Goal: Task Accomplishment & Management: Use online tool/utility

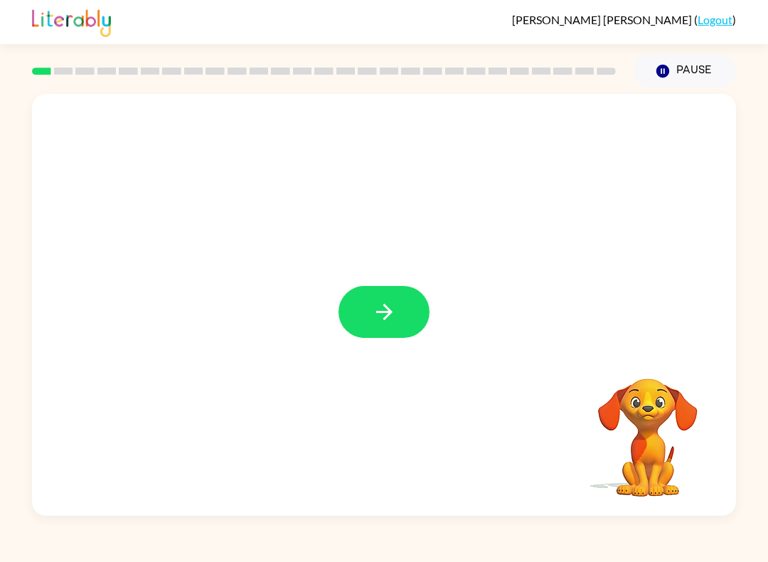
click at [395, 312] on icon "button" at bounding box center [384, 311] width 25 height 25
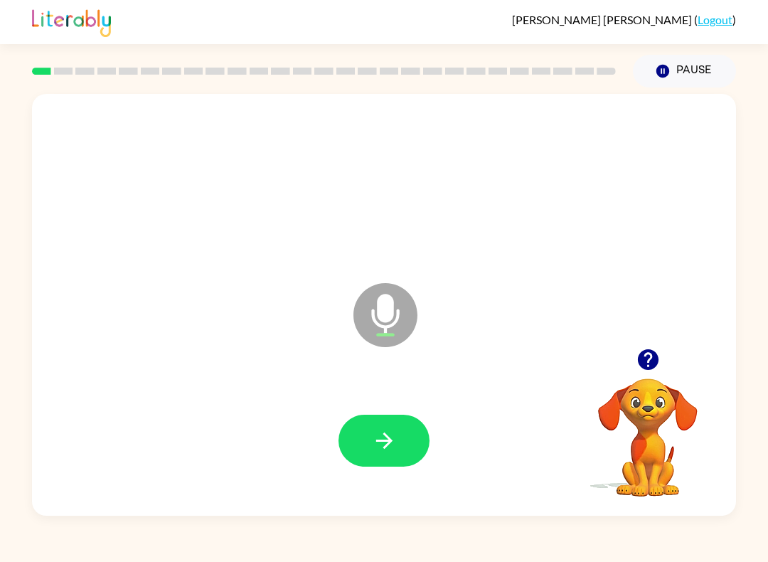
click at [366, 425] on button "button" at bounding box center [384, 441] width 91 height 52
click at [390, 446] on icon "button" at bounding box center [384, 440] width 25 height 25
click at [390, 440] on icon "button" at bounding box center [383, 440] width 16 height 16
click at [380, 439] on icon "button" at bounding box center [384, 440] width 25 height 25
click at [390, 436] on icon "button" at bounding box center [384, 440] width 25 height 25
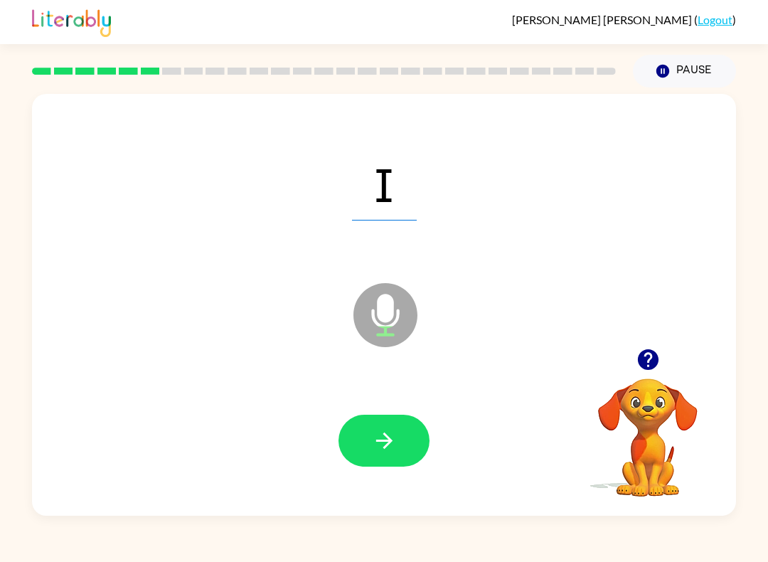
click at [395, 442] on icon "button" at bounding box center [384, 440] width 25 height 25
click at [398, 437] on button "button" at bounding box center [384, 441] width 91 height 52
click at [380, 444] on icon "button" at bounding box center [384, 440] width 25 height 25
click at [371, 427] on button "button" at bounding box center [384, 441] width 91 height 52
click at [398, 447] on button "button" at bounding box center [384, 441] width 91 height 52
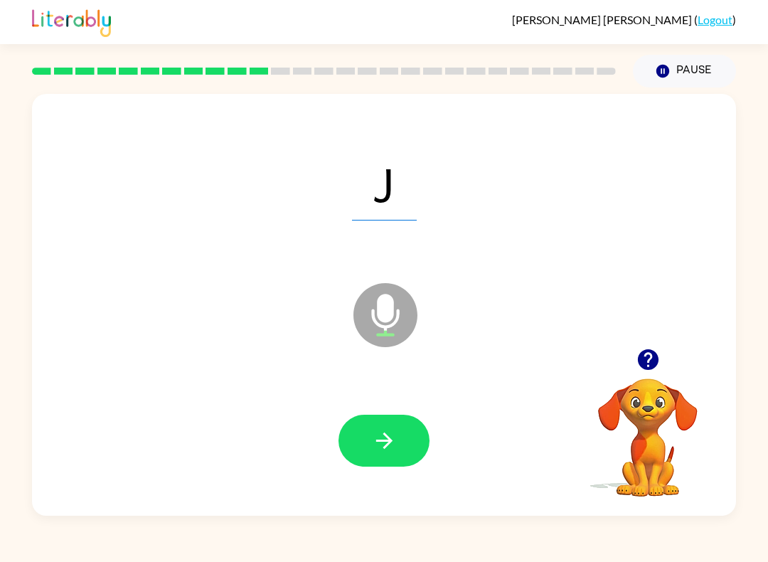
click at [407, 441] on button "button" at bounding box center [384, 441] width 91 height 52
click at [401, 452] on button "button" at bounding box center [384, 441] width 91 height 52
click at [403, 444] on button "button" at bounding box center [384, 441] width 91 height 52
click at [357, 436] on button "button" at bounding box center [384, 441] width 91 height 52
click at [397, 457] on button "button" at bounding box center [384, 441] width 91 height 52
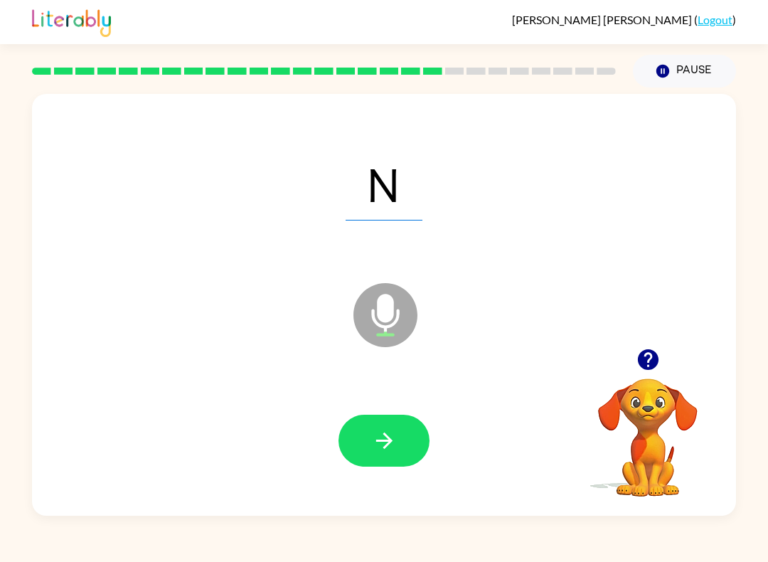
click at [421, 430] on button "button" at bounding box center [384, 441] width 91 height 52
click at [369, 448] on button "button" at bounding box center [384, 441] width 91 height 52
click at [363, 453] on button "button" at bounding box center [384, 441] width 91 height 52
click at [383, 452] on icon "button" at bounding box center [384, 440] width 25 height 25
click at [405, 439] on button "button" at bounding box center [384, 441] width 91 height 52
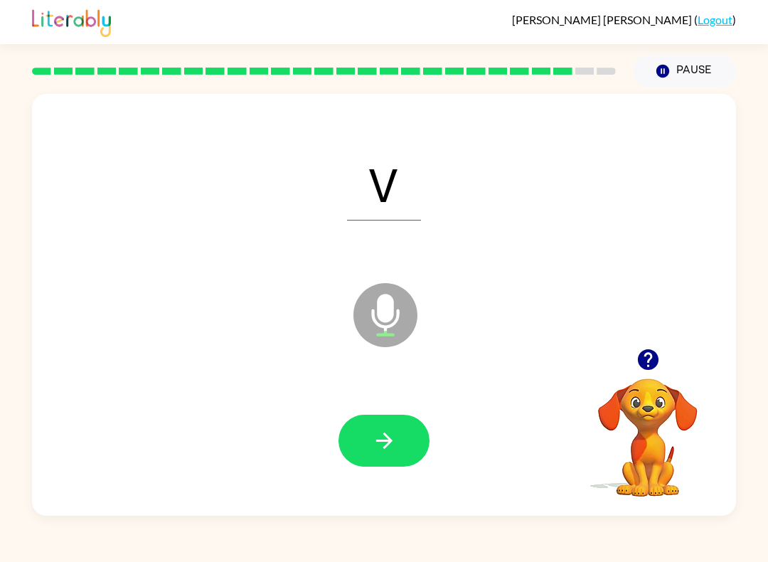
click at [395, 475] on div at bounding box center [384, 441] width 676 height 122
click at [395, 466] on button "button" at bounding box center [384, 441] width 91 height 52
click at [390, 445] on icon "button" at bounding box center [384, 440] width 25 height 25
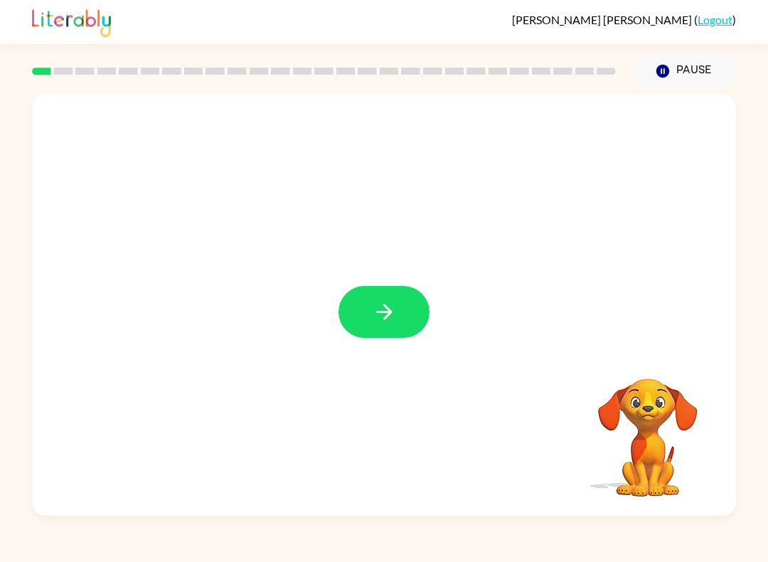
click at [381, 330] on button "button" at bounding box center [384, 312] width 91 height 52
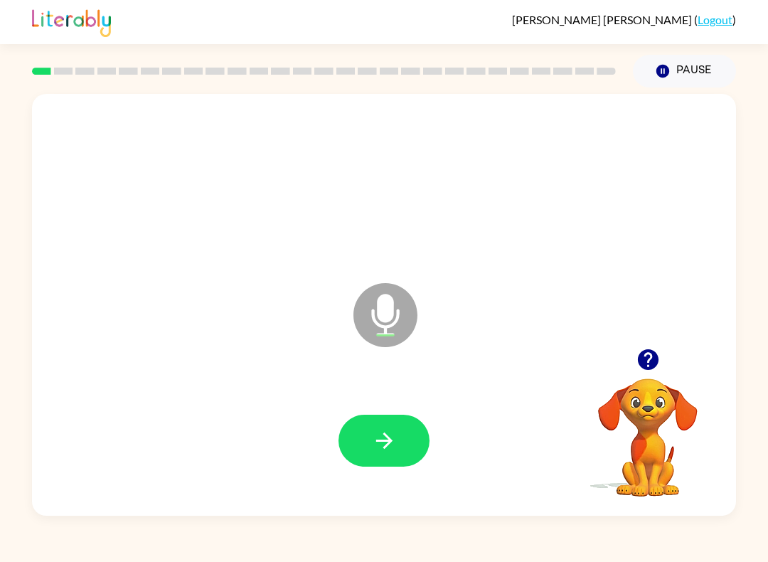
click at [371, 449] on button "button" at bounding box center [384, 441] width 91 height 52
click at [403, 451] on button "button" at bounding box center [384, 441] width 91 height 52
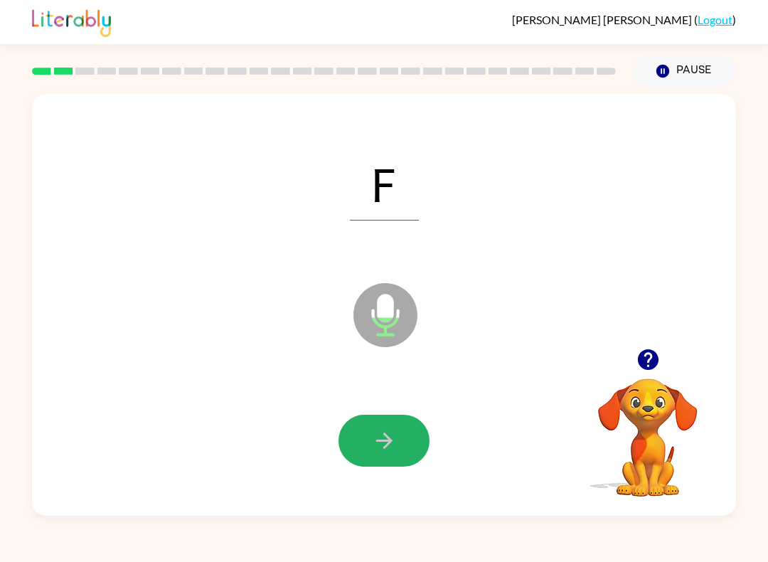
click at [380, 460] on button "button" at bounding box center [384, 441] width 91 height 52
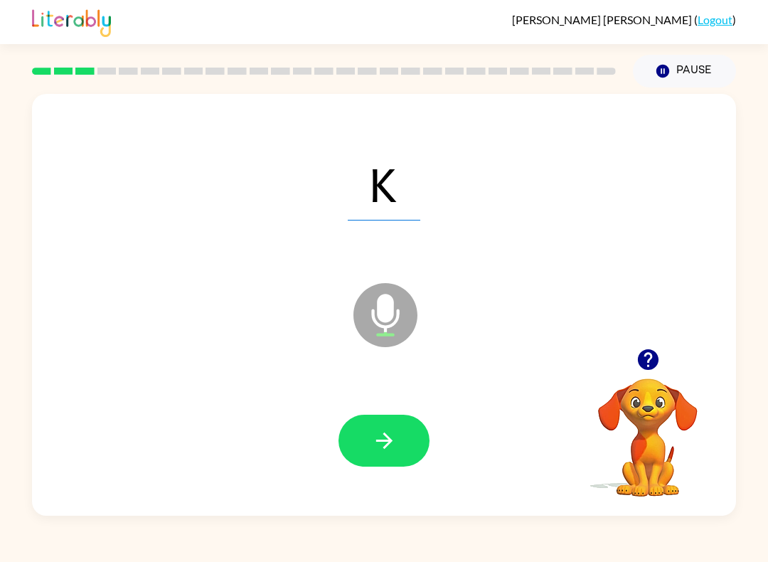
click at [339, 460] on div at bounding box center [384, 441] width 91 height 52
click at [499, 484] on div at bounding box center [384, 441] width 676 height 122
click at [425, 434] on button "button" at bounding box center [384, 441] width 91 height 52
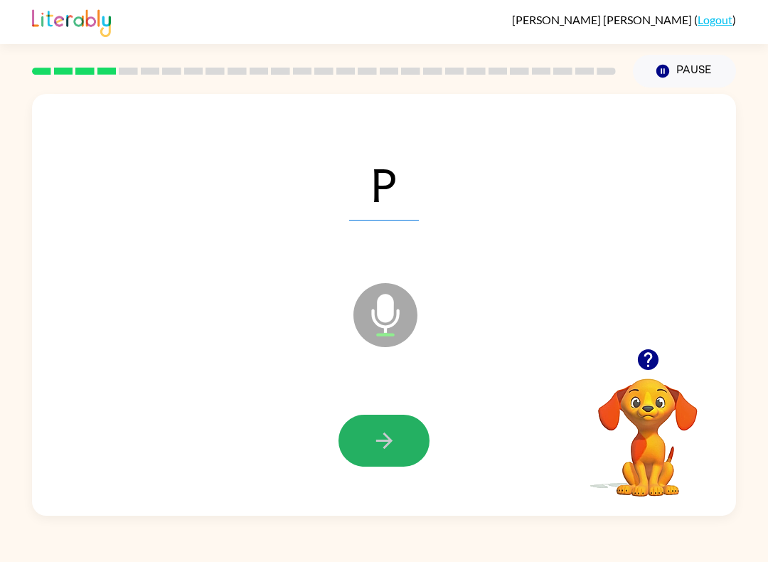
click at [417, 434] on button "button" at bounding box center [384, 441] width 91 height 52
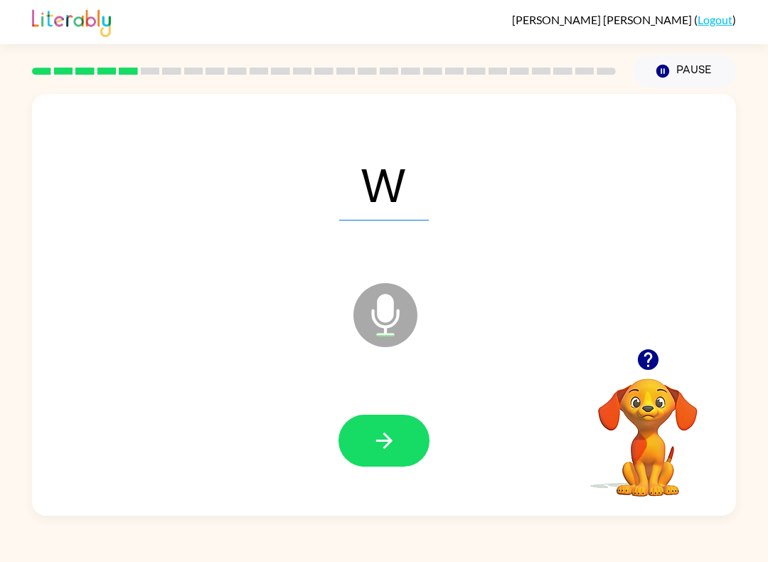
click at [412, 437] on button "button" at bounding box center [384, 441] width 91 height 52
click at [373, 432] on icon "button" at bounding box center [384, 440] width 25 height 25
click at [371, 441] on button "button" at bounding box center [384, 441] width 91 height 52
click at [400, 434] on button "button" at bounding box center [384, 441] width 91 height 52
click at [363, 452] on button "button" at bounding box center [384, 441] width 91 height 52
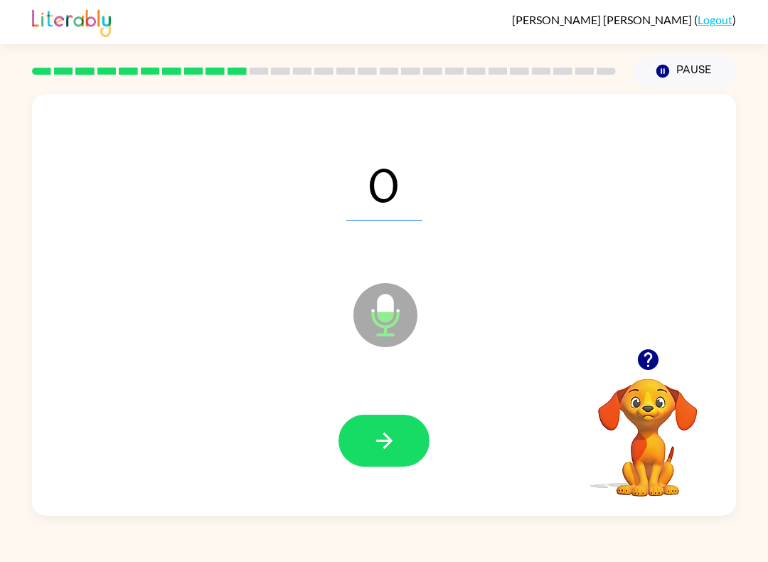
click at [349, 434] on button "button" at bounding box center [384, 441] width 91 height 52
click at [374, 439] on icon "button" at bounding box center [384, 440] width 25 height 25
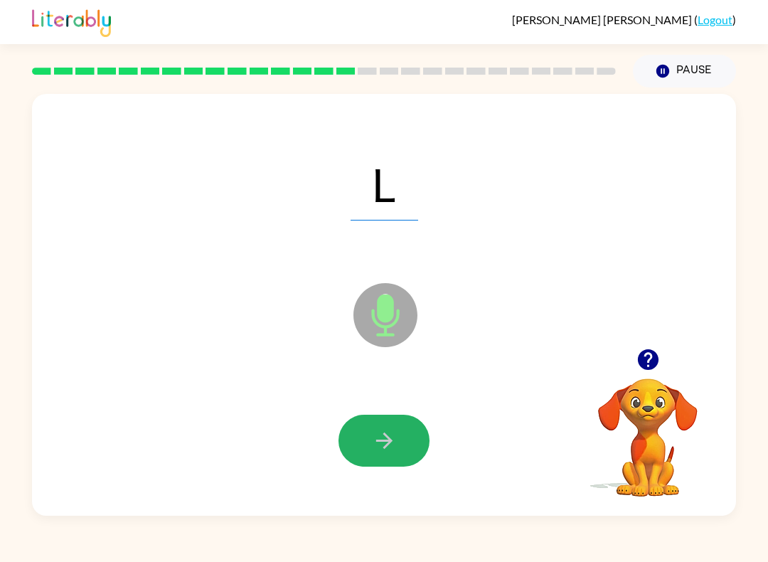
click at [375, 430] on icon "button" at bounding box center [384, 440] width 25 height 25
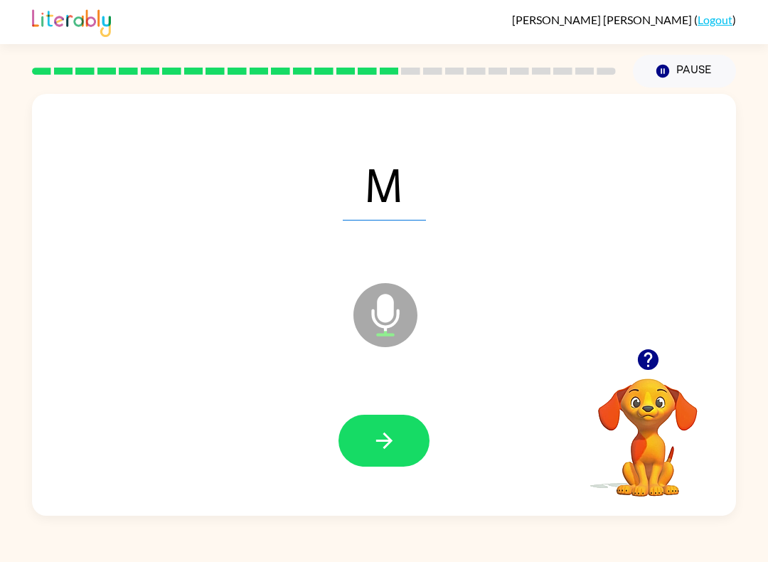
click at [356, 435] on button "button" at bounding box center [384, 441] width 91 height 52
click at [375, 435] on icon "button" at bounding box center [384, 440] width 25 height 25
click at [378, 432] on icon "button" at bounding box center [384, 440] width 25 height 25
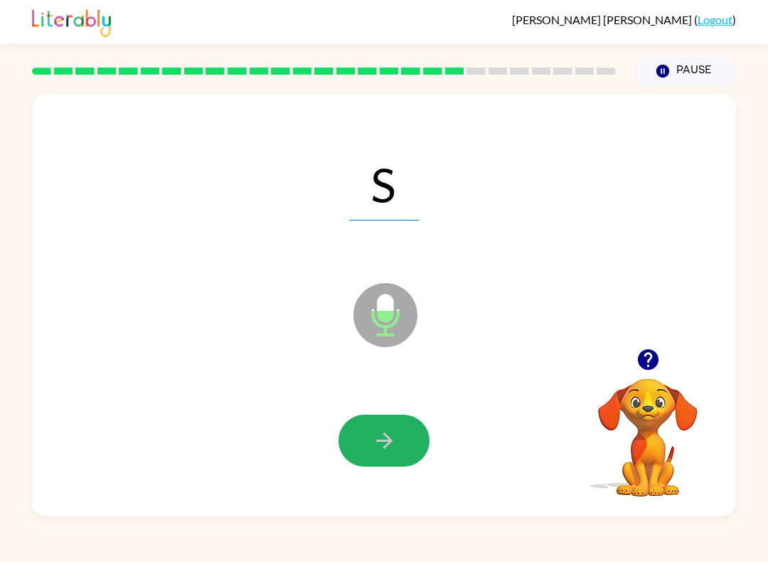
click at [366, 434] on button "button" at bounding box center [384, 441] width 91 height 52
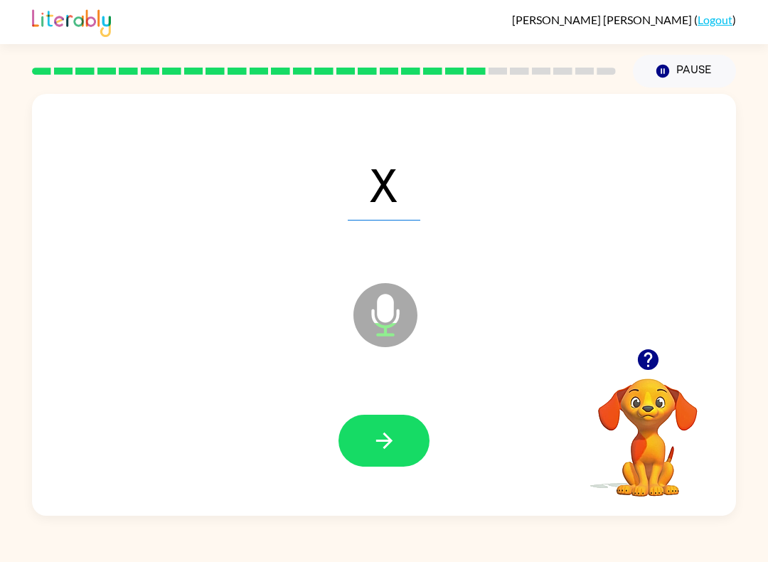
click at [380, 450] on icon "button" at bounding box center [384, 440] width 25 height 25
click at [374, 439] on icon "button" at bounding box center [384, 440] width 25 height 25
click at [383, 454] on button "button" at bounding box center [384, 441] width 91 height 52
click at [389, 418] on button "button" at bounding box center [384, 441] width 91 height 52
click at [373, 449] on icon "button" at bounding box center [384, 440] width 25 height 25
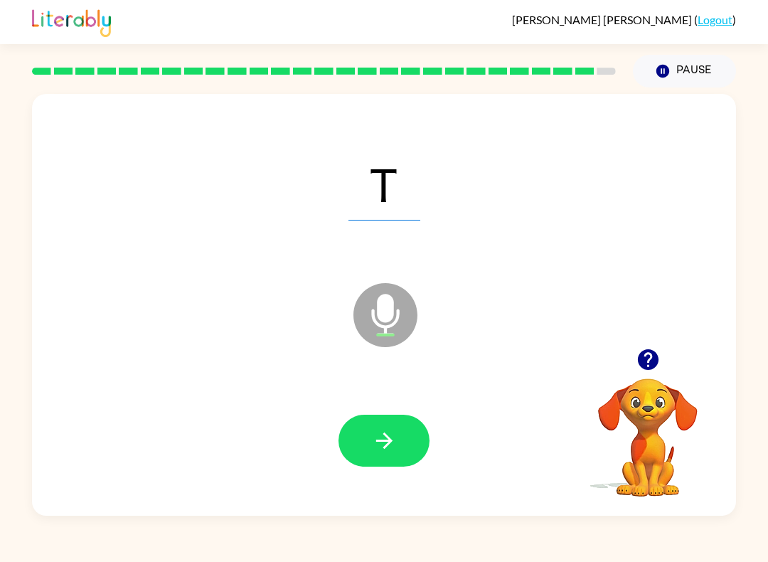
click at [357, 446] on button "button" at bounding box center [384, 441] width 91 height 52
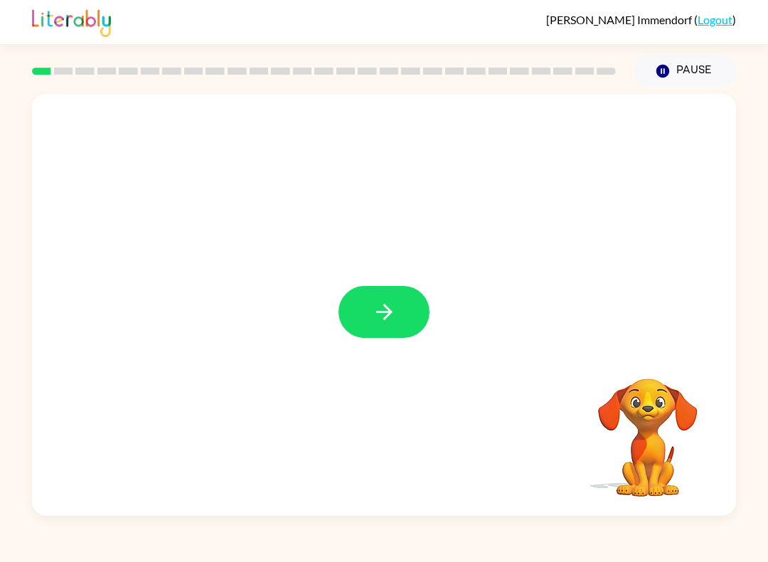
click at [376, 311] on icon "button" at bounding box center [384, 311] width 25 height 25
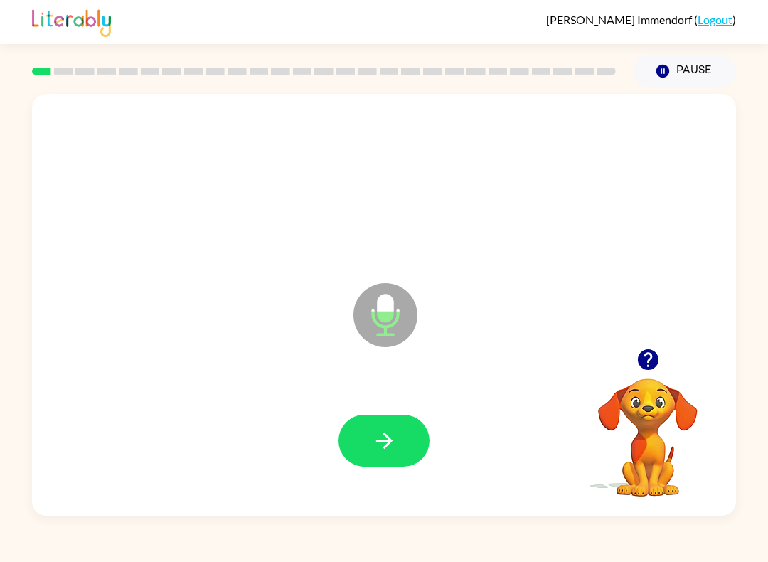
click at [383, 406] on div at bounding box center [384, 441] width 676 height 122
click at [402, 423] on button "button" at bounding box center [384, 441] width 91 height 52
click at [389, 442] on icon "button" at bounding box center [383, 440] width 16 height 16
click at [390, 428] on button "button" at bounding box center [384, 441] width 91 height 52
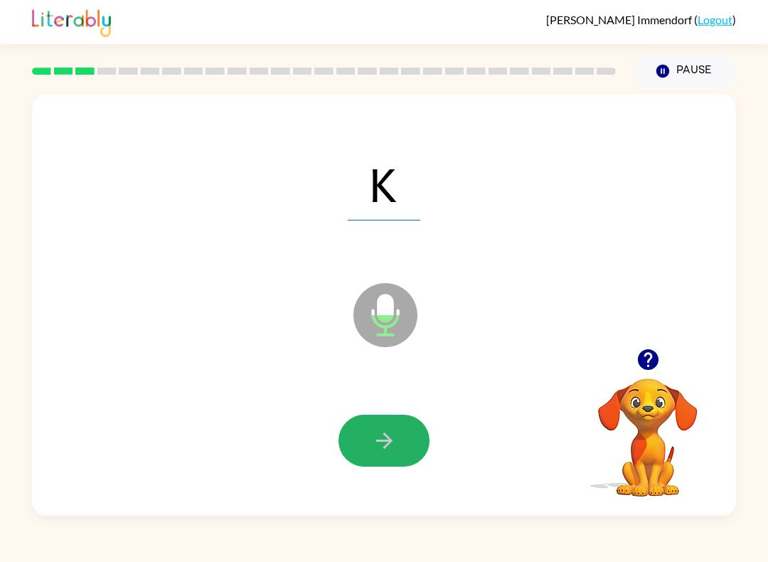
click at [376, 444] on icon "button" at bounding box center [384, 440] width 25 height 25
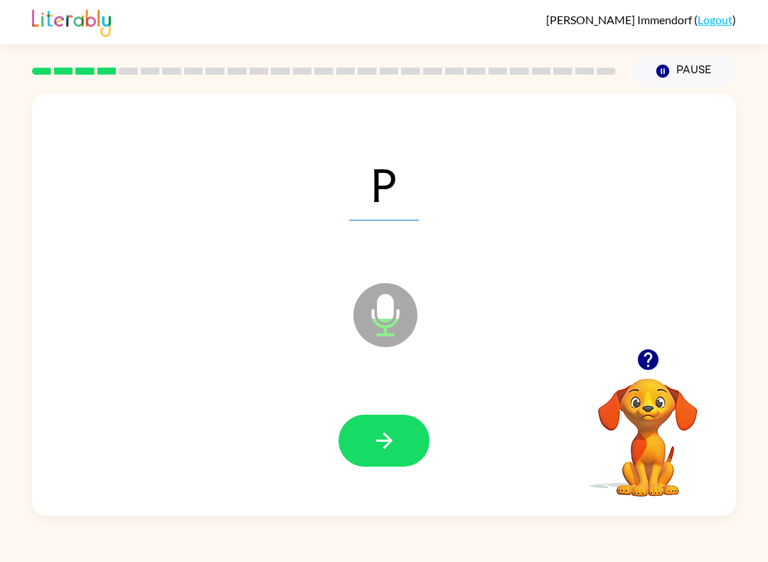
click at [392, 420] on button "button" at bounding box center [384, 441] width 91 height 52
click at [389, 435] on icon "button" at bounding box center [384, 440] width 25 height 25
click at [405, 457] on button "button" at bounding box center [384, 441] width 91 height 52
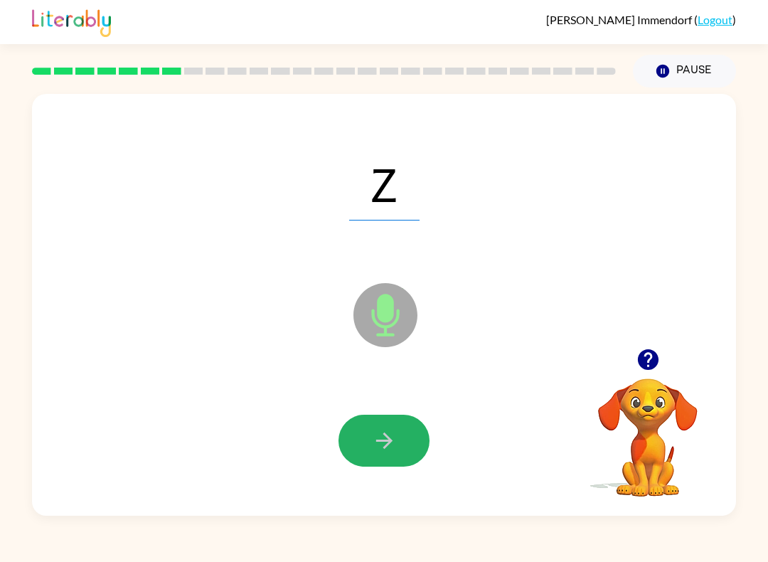
click at [389, 447] on icon "button" at bounding box center [384, 440] width 25 height 25
click at [380, 435] on icon "button" at bounding box center [384, 440] width 25 height 25
click at [366, 441] on button "button" at bounding box center [384, 441] width 91 height 52
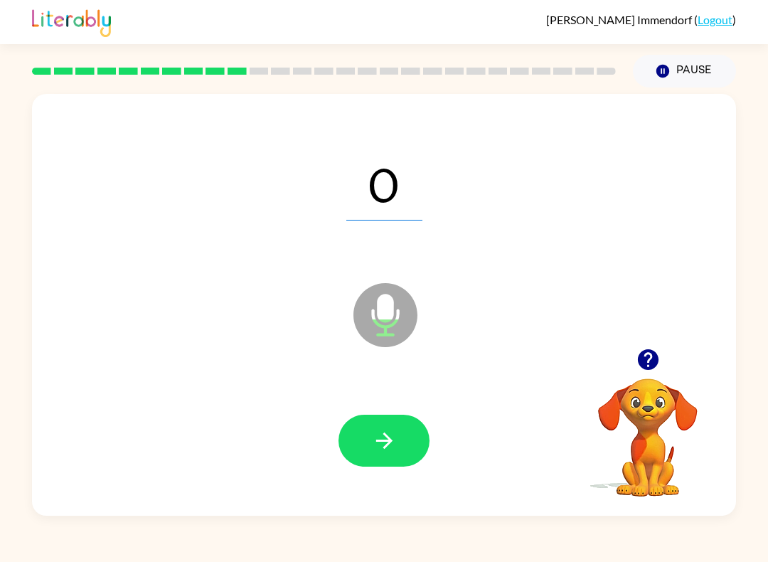
click at [385, 458] on button "button" at bounding box center [384, 441] width 91 height 52
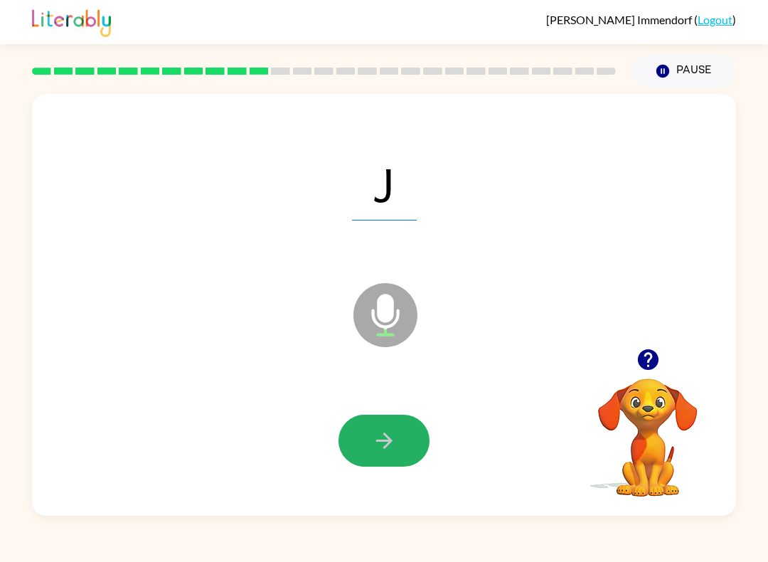
click at [384, 446] on icon "button" at bounding box center [384, 440] width 25 height 25
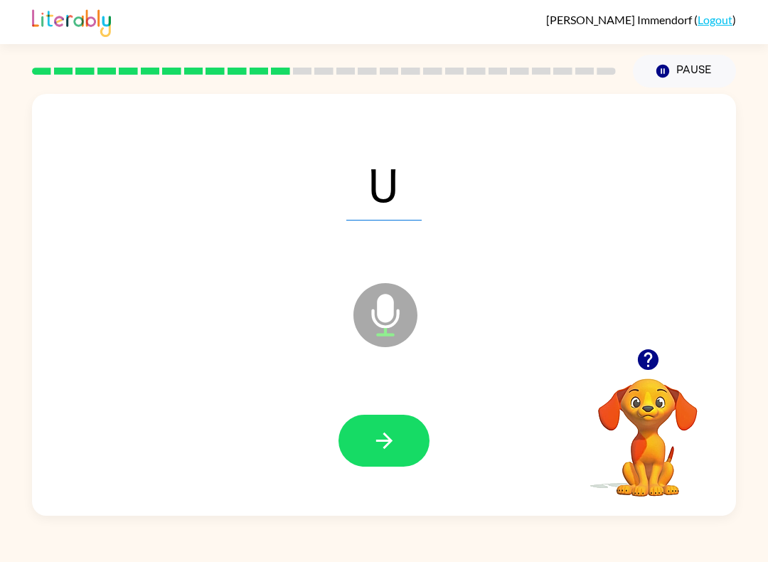
click at [392, 422] on button "button" at bounding box center [384, 441] width 91 height 52
click at [387, 425] on button "button" at bounding box center [384, 441] width 91 height 52
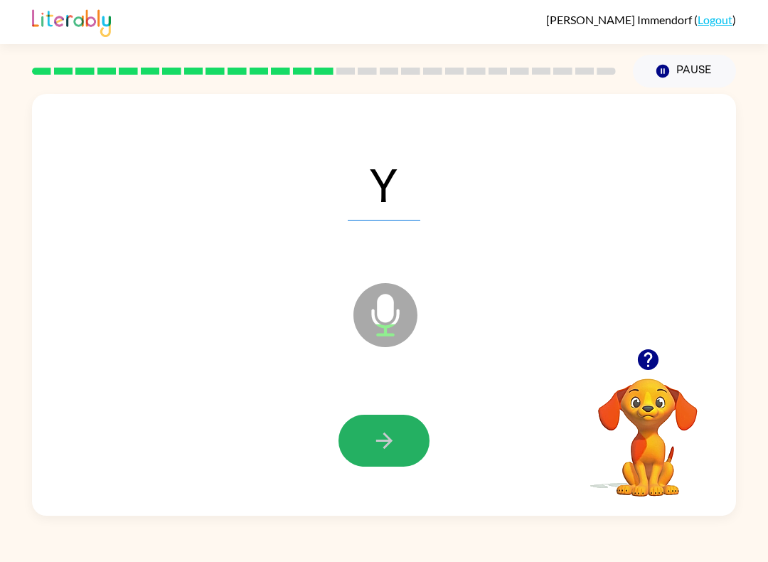
click at [387, 435] on icon "button" at bounding box center [384, 440] width 25 height 25
click at [393, 439] on icon "button" at bounding box center [384, 440] width 25 height 25
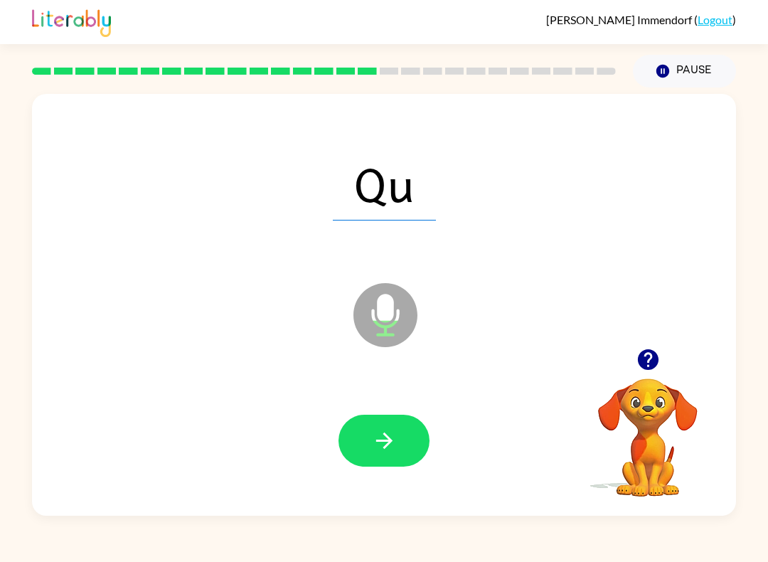
click at [390, 427] on button "button" at bounding box center [384, 441] width 91 height 52
click at [390, 426] on div at bounding box center [384, 441] width 91 height 52
click at [387, 437] on icon "button" at bounding box center [383, 440] width 16 height 16
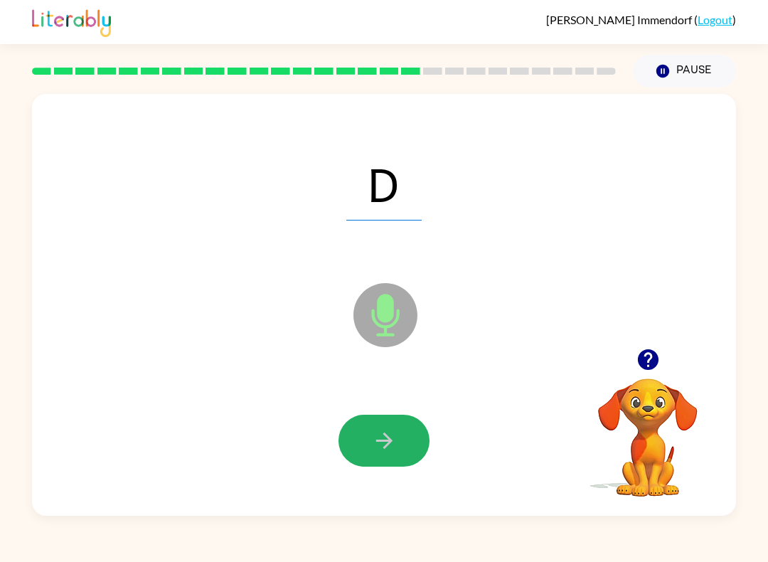
click at [390, 450] on icon "button" at bounding box center [384, 440] width 25 height 25
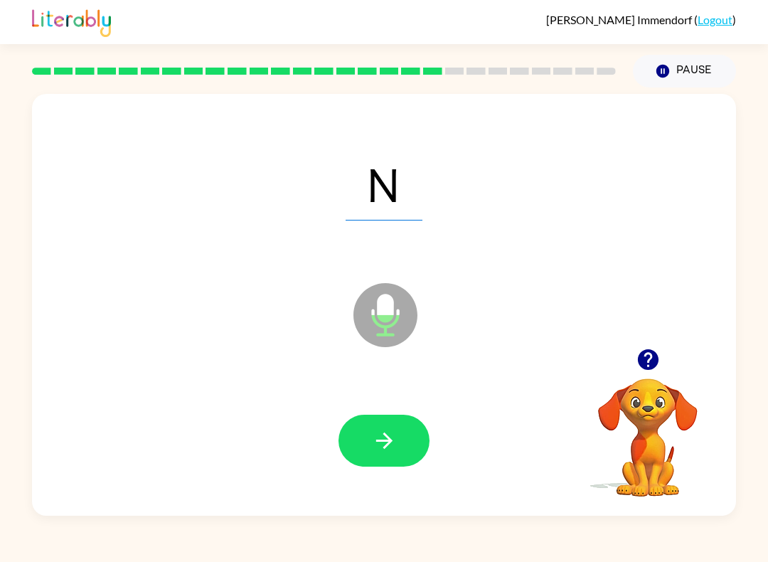
click at [381, 435] on icon "button" at bounding box center [384, 440] width 25 height 25
click at [377, 437] on icon "button" at bounding box center [384, 440] width 25 height 25
click at [383, 442] on icon "button" at bounding box center [384, 440] width 25 height 25
click at [386, 440] on icon "button" at bounding box center [384, 440] width 25 height 25
click at [403, 454] on button "button" at bounding box center [384, 441] width 91 height 52
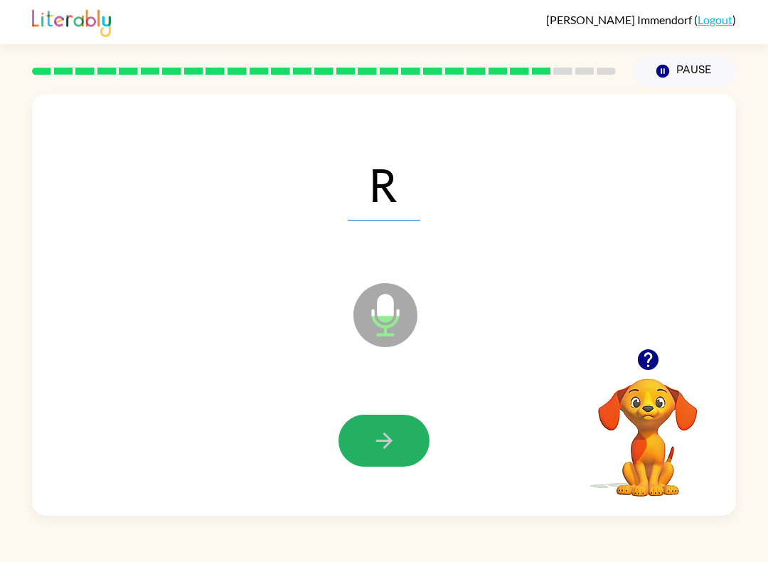
click at [399, 437] on button "button" at bounding box center [384, 441] width 91 height 52
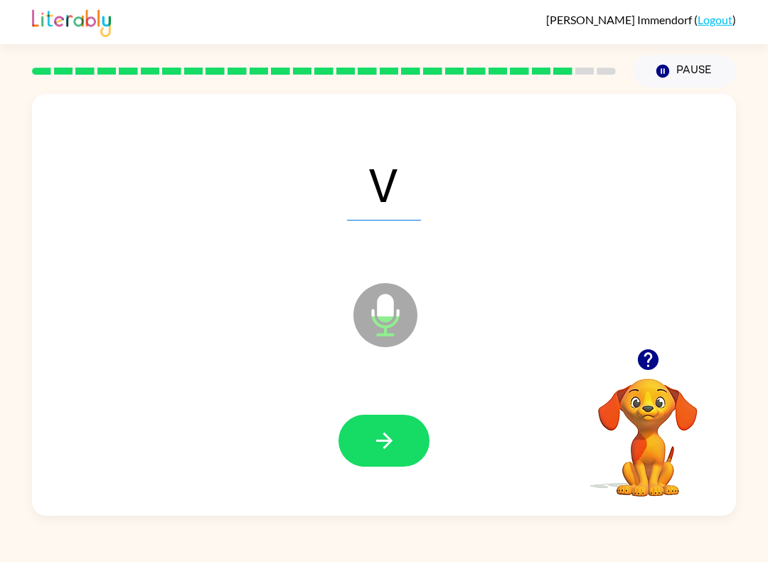
click at [394, 475] on div at bounding box center [384, 441] width 676 height 122
click at [382, 446] on icon "button" at bounding box center [384, 440] width 25 height 25
click at [395, 441] on icon "button" at bounding box center [384, 440] width 25 height 25
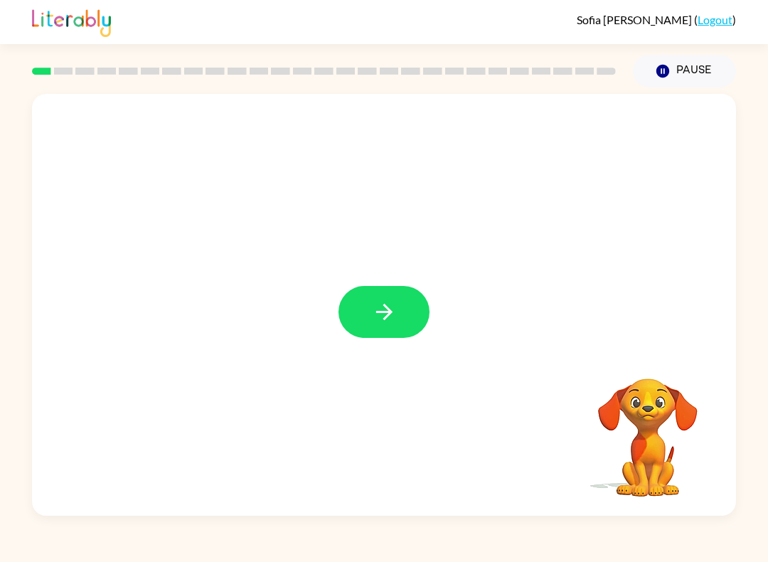
click at [369, 322] on button "button" at bounding box center [384, 312] width 91 height 52
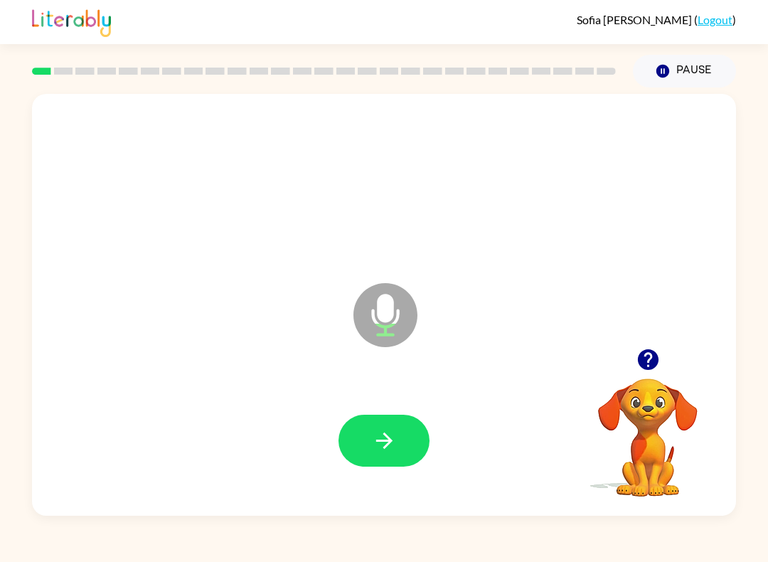
click at [386, 441] on icon "button" at bounding box center [383, 440] width 16 height 16
click at [386, 450] on icon "button" at bounding box center [384, 440] width 25 height 25
click at [383, 449] on icon "button" at bounding box center [384, 440] width 25 height 25
click at [383, 445] on icon "button" at bounding box center [384, 440] width 25 height 25
click at [387, 447] on icon "button" at bounding box center [383, 440] width 16 height 16
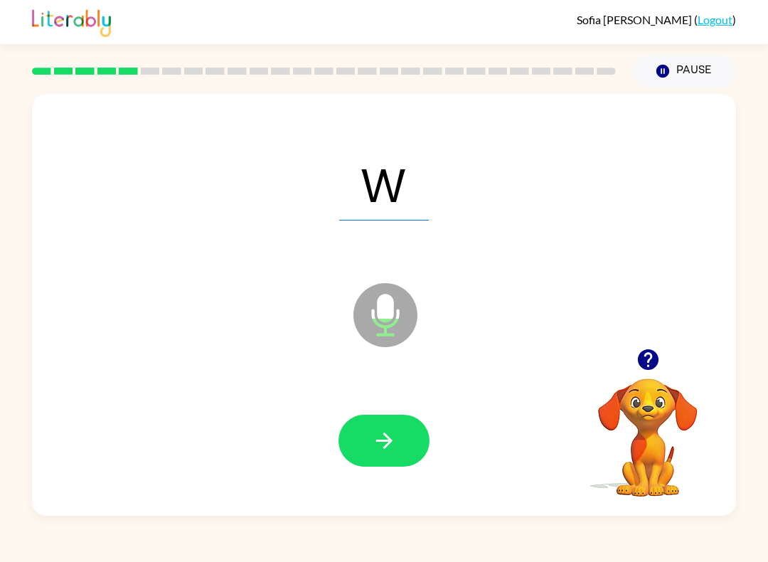
click at [383, 448] on icon "button" at bounding box center [383, 440] width 16 height 16
click at [388, 444] on icon "button" at bounding box center [383, 440] width 16 height 16
click at [388, 449] on icon "button" at bounding box center [384, 440] width 25 height 25
click at [396, 447] on icon "button" at bounding box center [384, 440] width 25 height 25
click at [393, 447] on icon "button" at bounding box center [384, 440] width 25 height 25
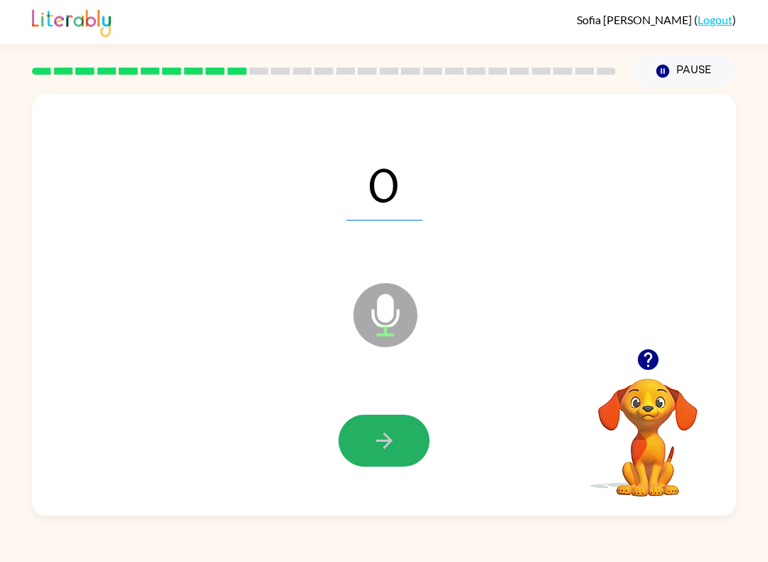
click at [393, 445] on icon "button" at bounding box center [384, 440] width 25 height 25
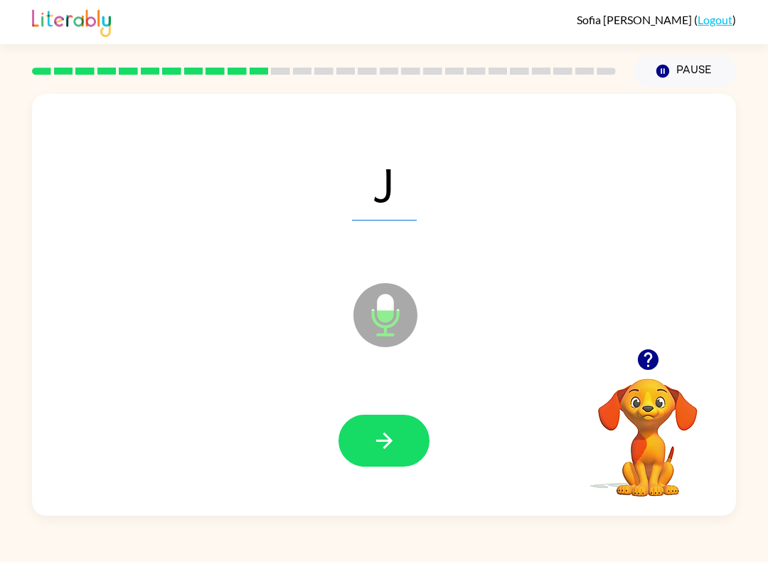
click at [392, 447] on icon "button" at bounding box center [384, 440] width 25 height 25
click at [393, 445] on icon "button" at bounding box center [384, 440] width 25 height 25
click at [392, 446] on icon "button" at bounding box center [384, 440] width 25 height 25
click at [388, 448] on icon "button" at bounding box center [384, 440] width 25 height 25
click at [390, 448] on icon "button" at bounding box center [384, 440] width 25 height 25
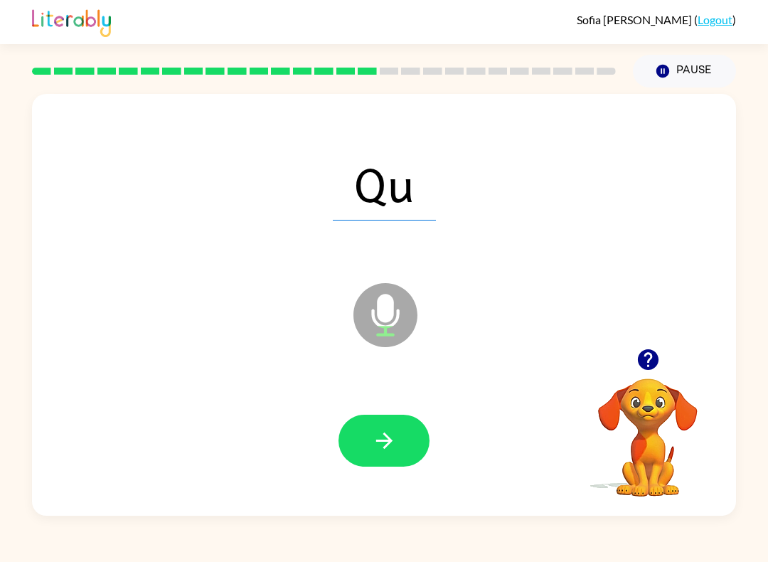
click at [388, 442] on icon "button" at bounding box center [384, 440] width 25 height 25
click at [389, 444] on icon "button" at bounding box center [383, 440] width 16 height 16
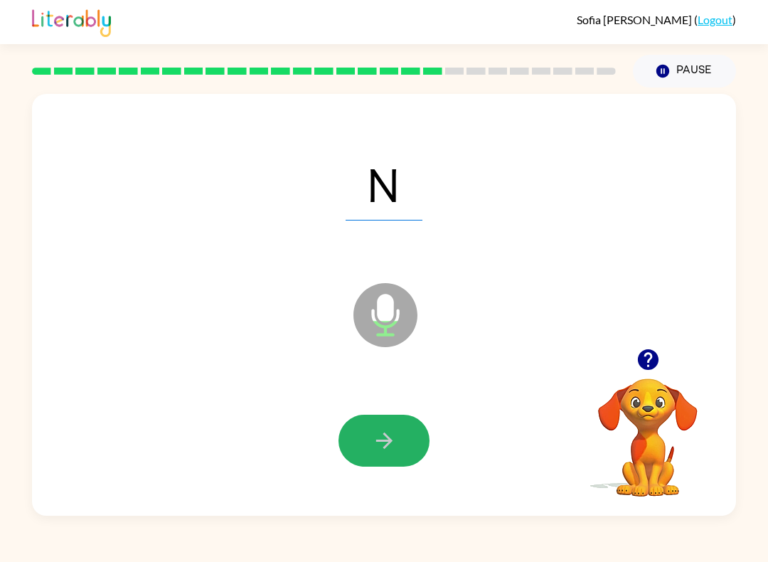
click at [390, 442] on icon "button" at bounding box center [383, 440] width 16 height 16
click at [388, 443] on icon "button" at bounding box center [383, 440] width 16 height 16
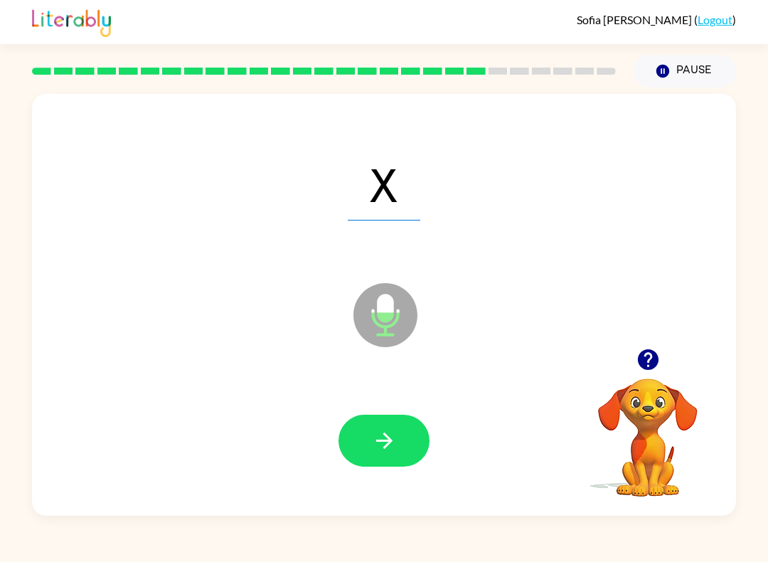
click at [389, 442] on icon "button" at bounding box center [383, 440] width 16 height 16
click at [388, 443] on icon "button" at bounding box center [384, 440] width 25 height 25
click at [386, 446] on icon "button" at bounding box center [383, 440] width 16 height 16
click at [387, 444] on icon "button" at bounding box center [383, 440] width 16 height 16
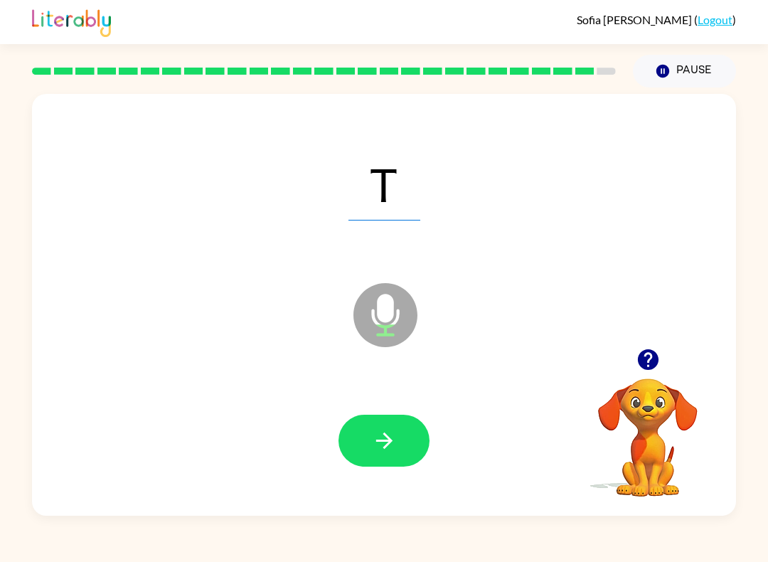
click at [384, 444] on icon "button" at bounding box center [384, 440] width 25 height 25
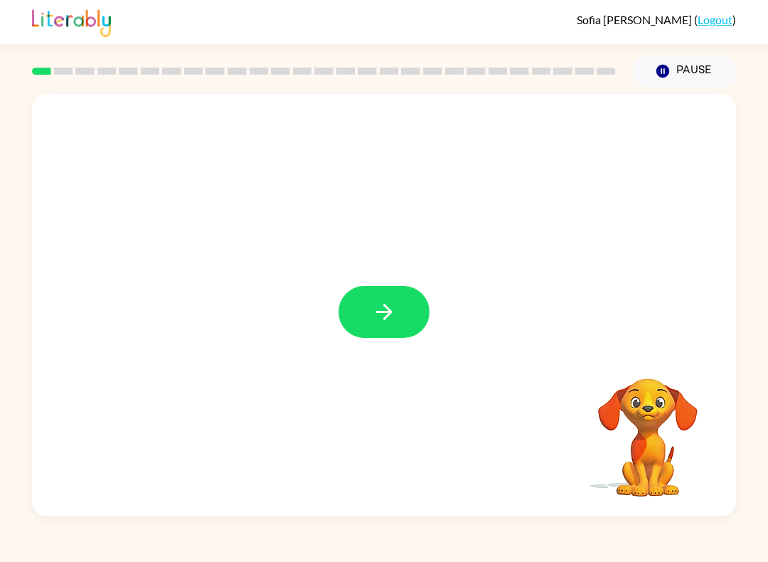
click at [346, 326] on button "button" at bounding box center [384, 312] width 91 height 52
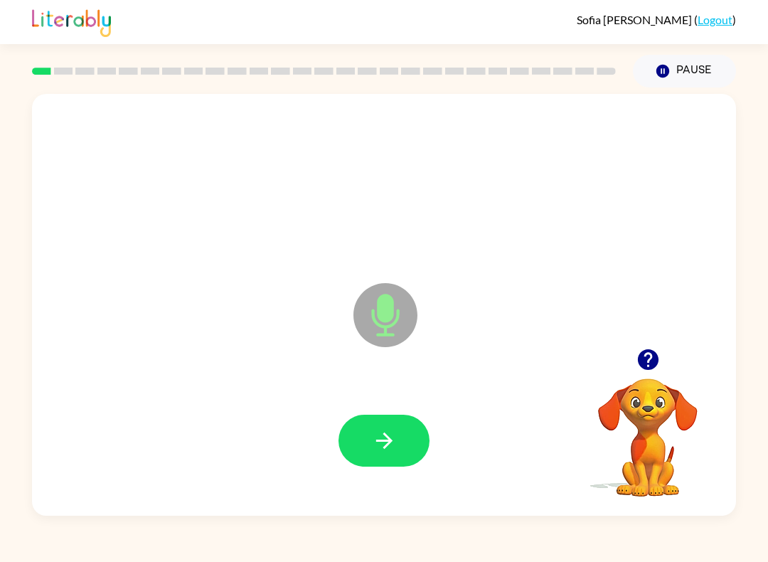
click at [394, 438] on icon "button" at bounding box center [384, 440] width 25 height 25
click at [371, 459] on button "button" at bounding box center [384, 441] width 91 height 52
click at [406, 448] on button "button" at bounding box center [384, 441] width 91 height 52
click at [397, 452] on button "button" at bounding box center [384, 441] width 91 height 52
click at [389, 437] on icon "button" at bounding box center [384, 440] width 25 height 25
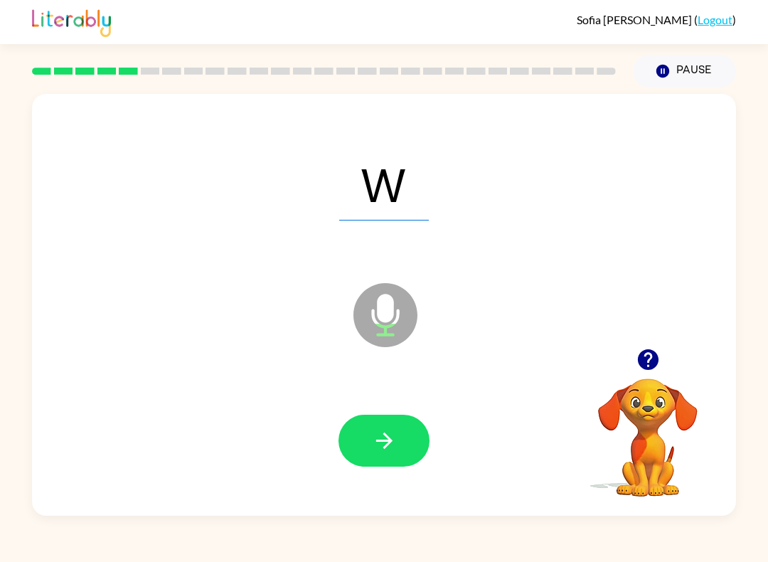
click at [387, 453] on icon "button" at bounding box center [384, 440] width 25 height 25
click at [395, 439] on icon "button" at bounding box center [384, 440] width 25 height 25
click at [390, 447] on icon "button" at bounding box center [384, 440] width 25 height 25
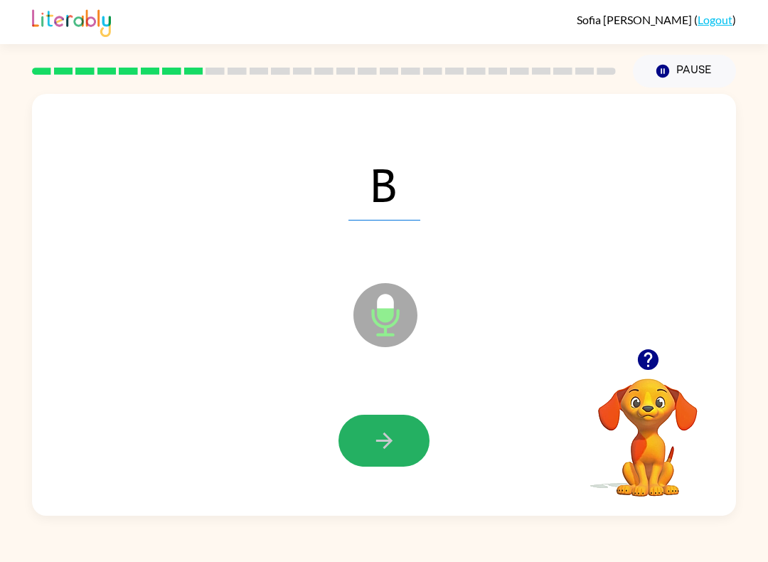
click at [394, 452] on icon "button" at bounding box center [384, 440] width 25 height 25
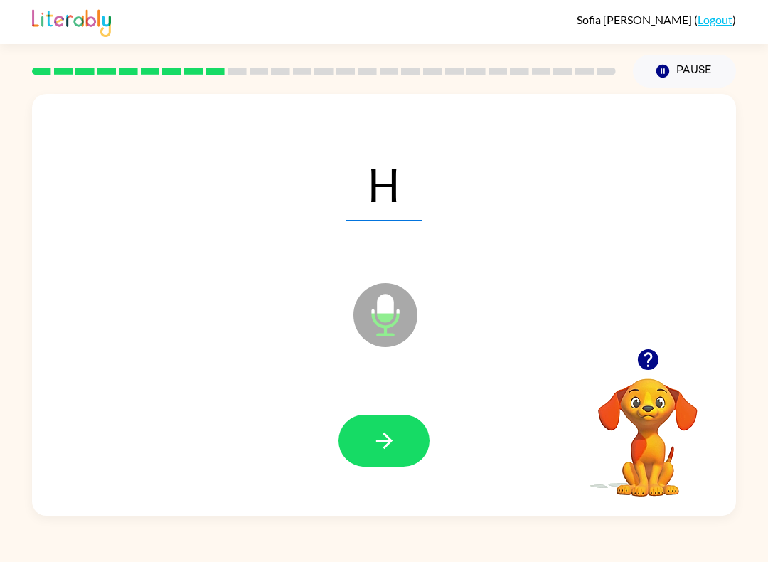
click at [381, 450] on icon "button" at bounding box center [384, 440] width 25 height 25
click at [383, 439] on icon "button" at bounding box center [384, 440] width 25 height 25
click at [404, 438] on button "button" at bounding box center [384, 441] width 91 height 52
click at [385, 437] on icon "button" at bounding box center [384, 440] width 25 height 25
click at [389, 412] on div at bounding box center [384, 441] width 676 height 122
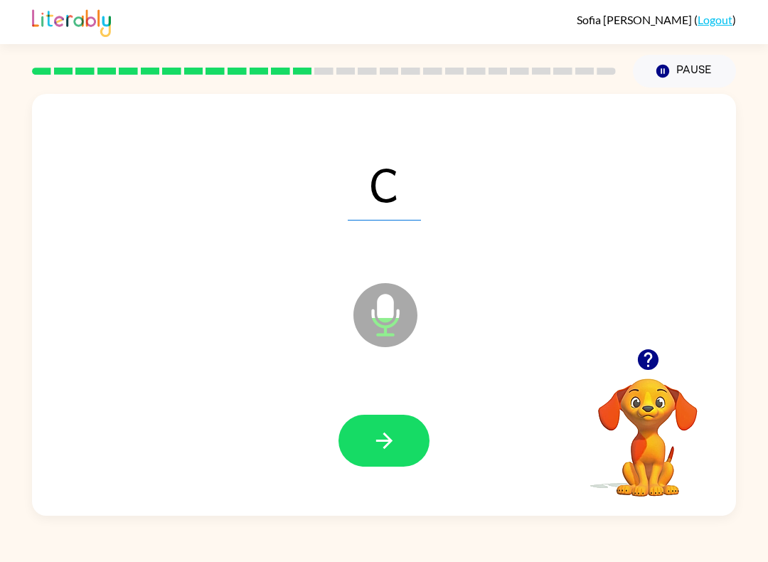
click at [401, 442] on button "button" at bounding box center [384, 441] width 91 height 52
click at [398, 433] on button "button" at bounding box center [384, 441] width 91 height 52
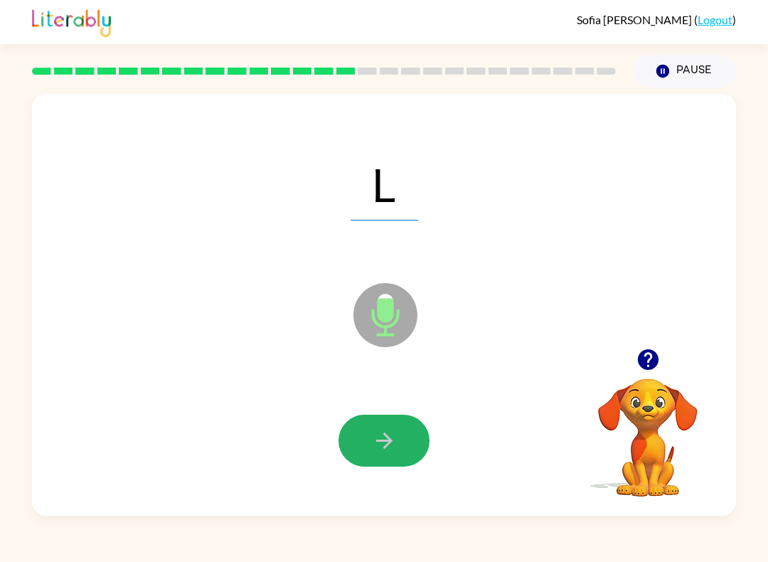
click at [375, 441] on icon "button" at bounding box center [384, 440] width 25 height 25
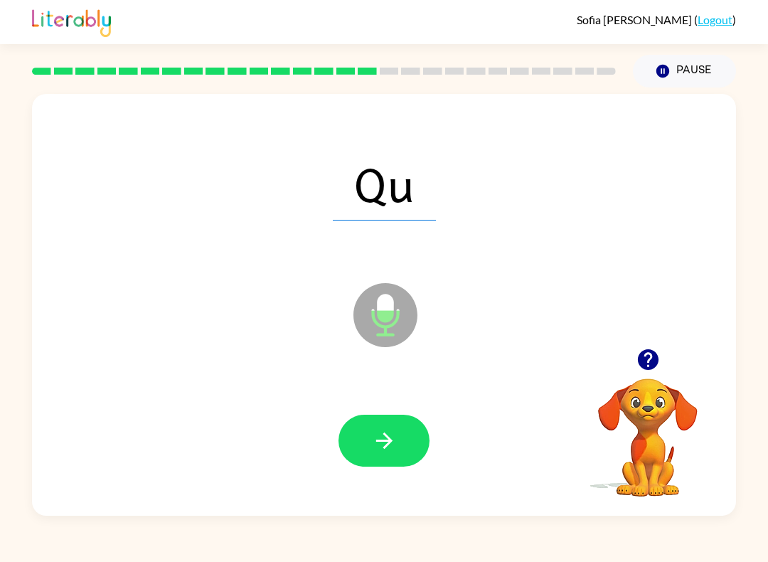
click at [397, 438] on button "button" at bounding box center [384, 441] width 91 height 52
click at [394, 447] on icon "button" at bounding box center [384, 440] width 25 height 25
click at [395, 435] on icon "button" at bounding box center [384, 440] width 25 height 25
click at [393, 447] on icon "button" at bounding box center [384, 440] width 25 height 25
click at [391, 444] on icon "button" at bounding box center [384, 440] width 25 height 25
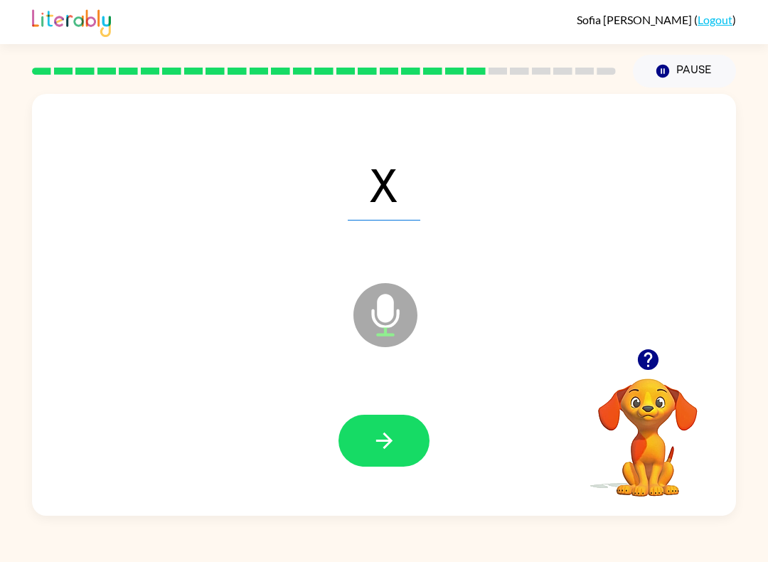
click at [412, 446] on button "button" at bounding box center [384, 441] width 91 height 52
click at [399, 453] on button "button" at bounding box center [384, 441] width 91 height 52
click at [401, 438] on button "button" at bounding box center [384, 441] width 91 height 52
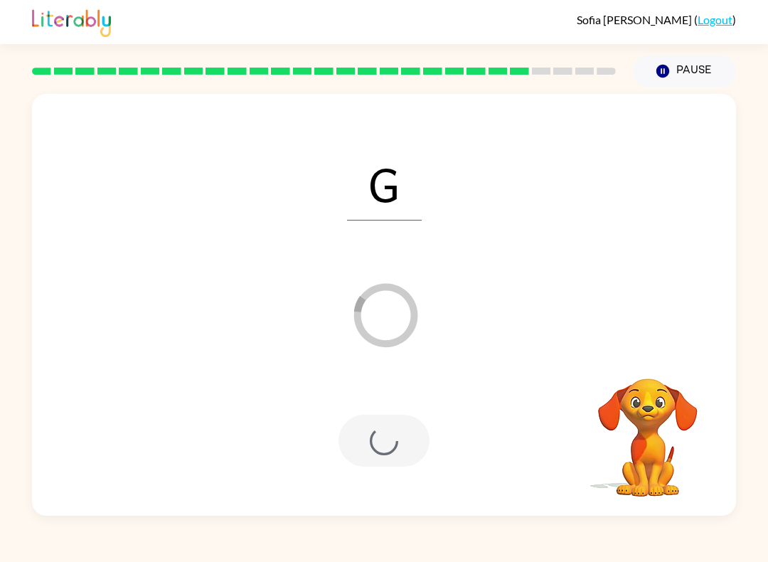
click at [676, 72] on button "Pause Pause" at bounding box center [684, 71] width 103 height 33
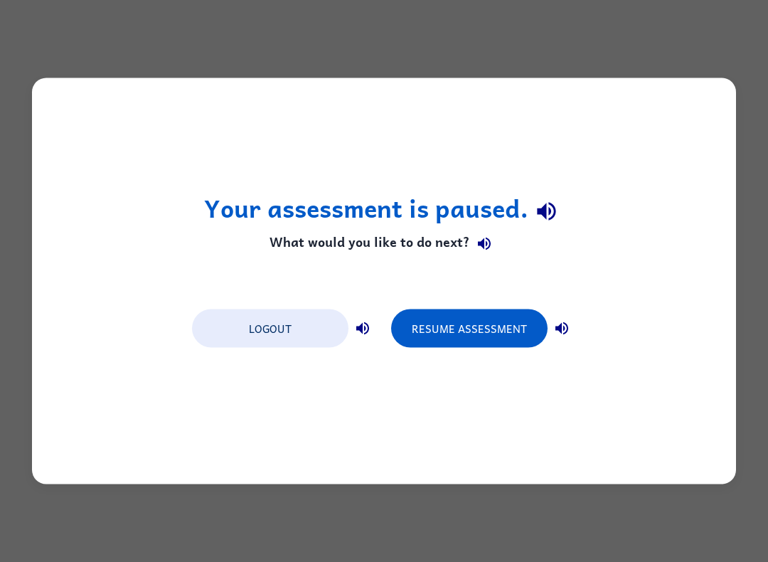
click at [439, 328] on button "Resume Assessment" at bounding box center [469, 328] width 156 height 38
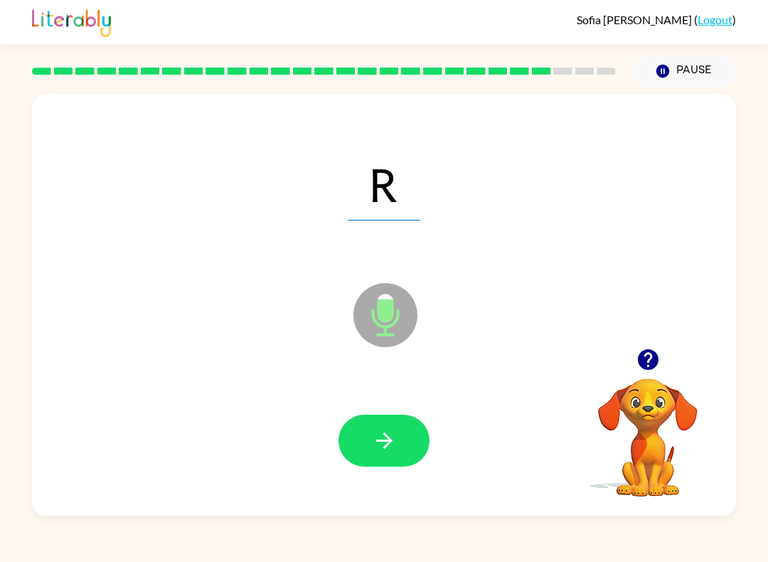
click at [399, 446] on button "button" at bounding box center [384, 441] width 91 height 52
click at [408, 432] on button "button" at bounding box center [384, 441] width 91 height 52
click at [394, 442] on icon "button" at bounding box center [384, 440] width 25 height 25
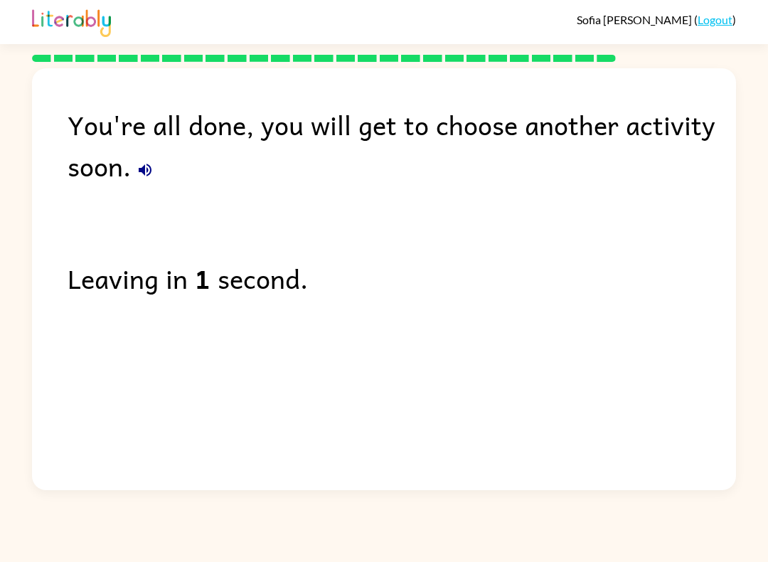
click at [716, 23] on link "Logout" at bounding box center [715, 20] width 35 height 14
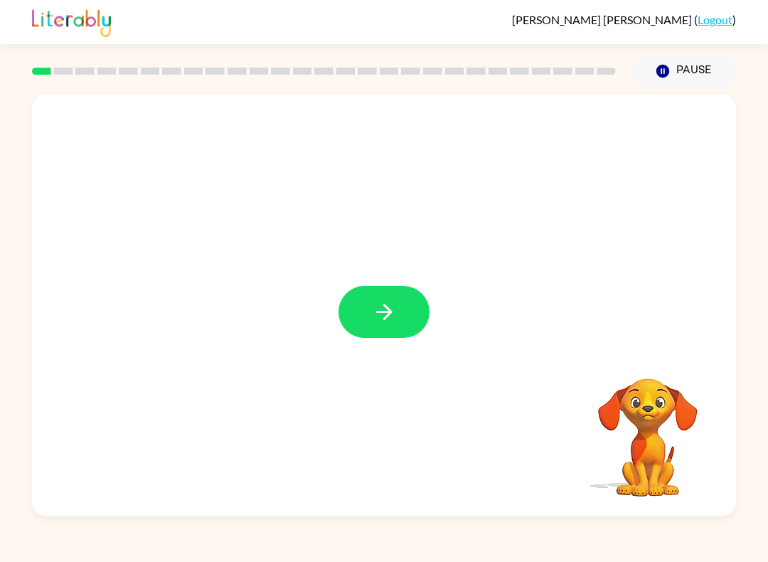
click at [666, 62] on button "Pause Pause" at bounding box center [684, 71] width 103 height 33
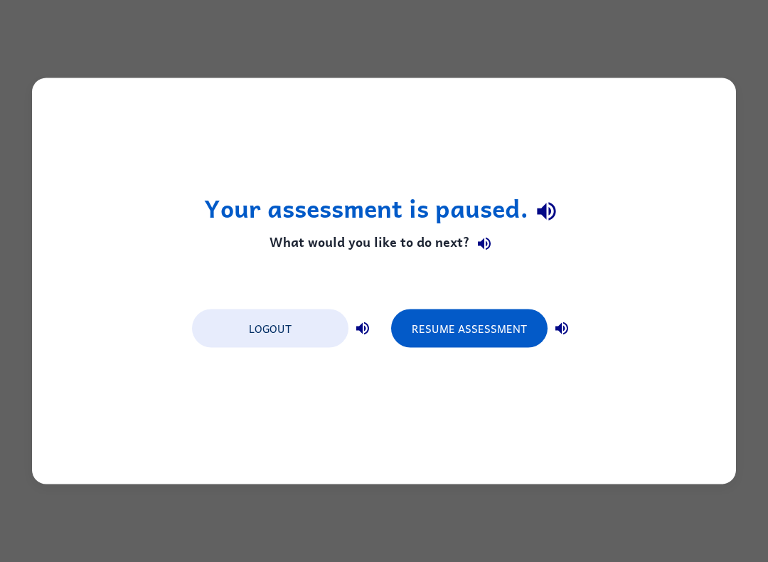
click at [487, 332] on button "Resume Assessment" at bounding box center [469, 328] width 156 height 38
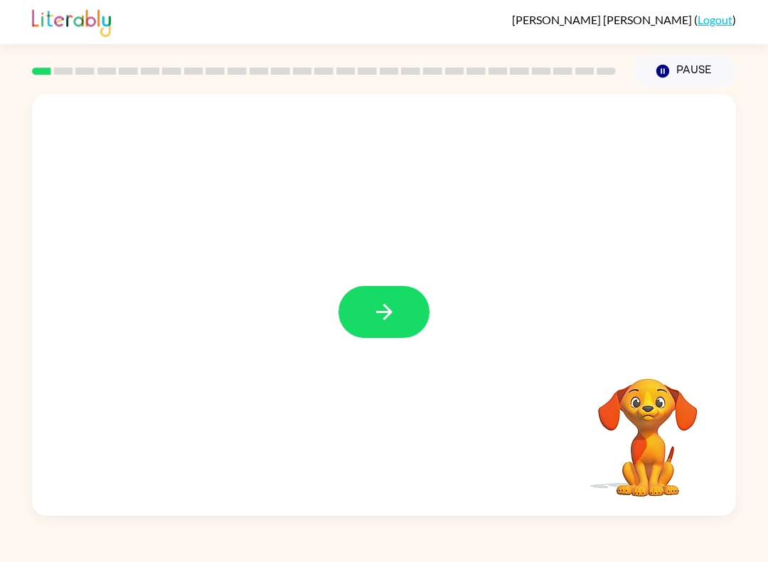
click at [368, 288] on button "button" at bounding box center [384, 312] width 91 height 52
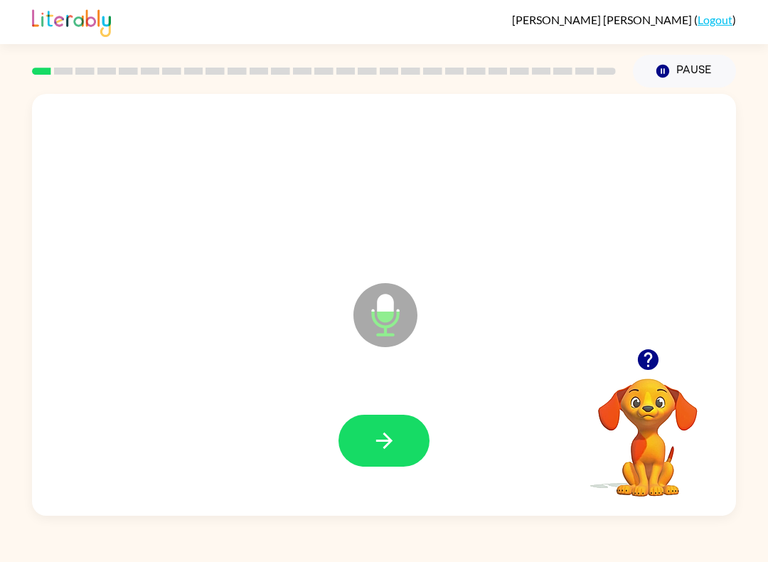
click at [374, 446] on icon "button" at bounding box center [384, 440] width 25 height 25
click at [395, 445] on icon "button" at bounding box center [384, 440] width 25 height 25
click at [381, 443] on icon "button" at bounding box center [384, 440] width 25 height 25
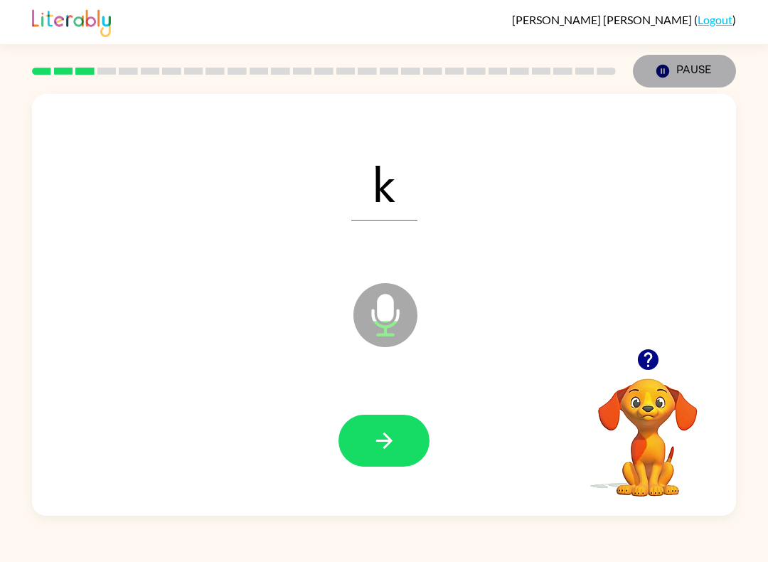
click at [673, 57] on button "Pause Pause" at bounding box center [684, 71] width 103 height 33
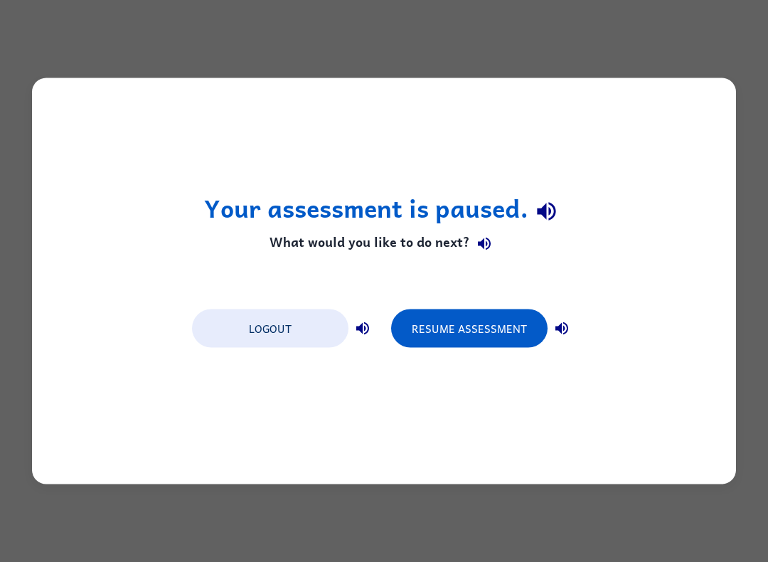
click at [496, 328] on button "Resume Assessment" at bounding box center [469, 328] width 156 height 38
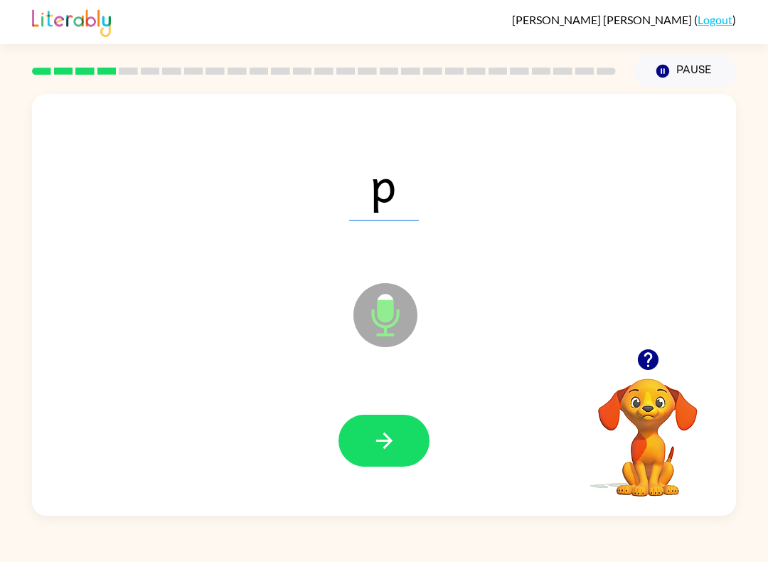
click at [393, 443] on icon "button" at bounding box center [384, 440] width 25 height 25
click at [377, 444] on icon "button" at bounding box center [384, 440] width 25 height 25
click at [375, 464] on button "button" at bounding box center [384, 441] width 91 height 52
click at [367, 441] on button "button" at bounding box center [384, 441] width 91 height 52
click at [365, 449] on button "button" at bounding box center [384, 441] width 91 height 52
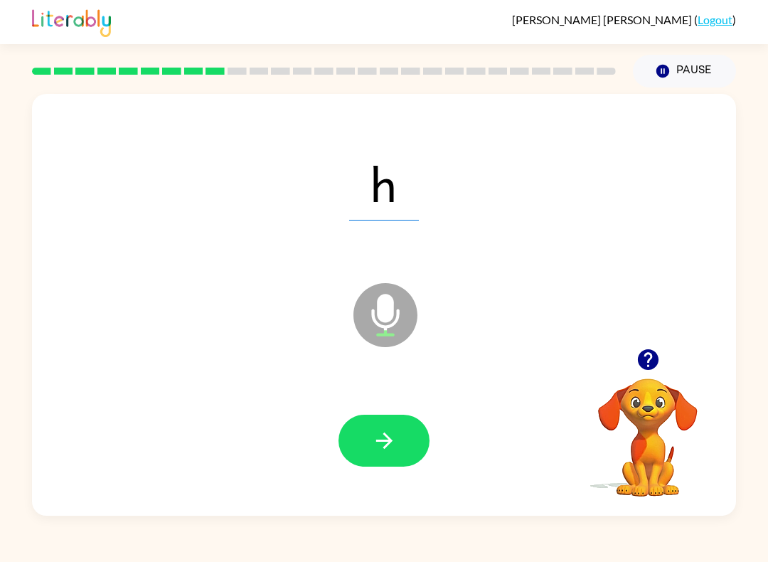
click at [372, 439] on icon "button" at bounding box center [384, 440] width 25 height 25
click at [361, 453] on button "button" at bounding box center [384, 441] width 91 height 52
click at [359, 462] on button "button" at bounding box center [384, 441] width 91 height 52
click at [362, 429] on button "button" at bounding box center [384, 441] width 91 height 52
click at [384, 462] on button "button" at bounding box center [384, 441] width 91 height 52
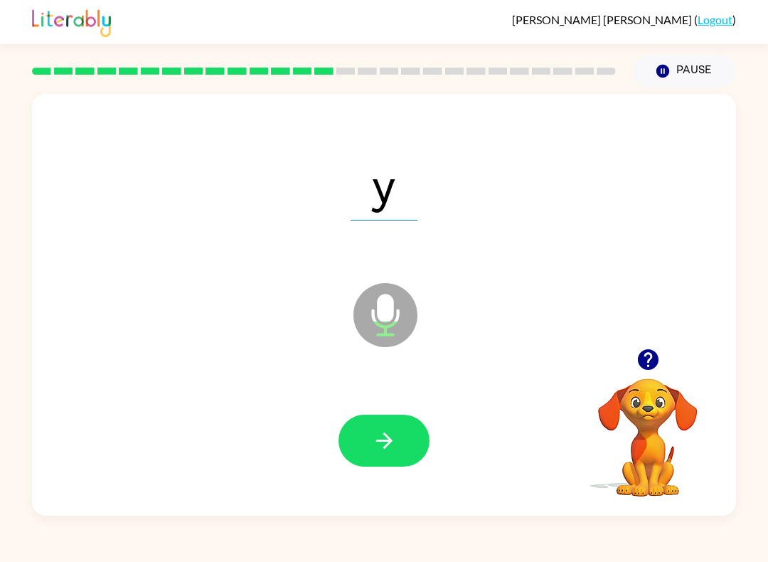
click at [361, 466] on button "button" at bounding box center [384, 441] width 91 height 52
click at [363, 457] on button "button" at bounding box center [384, 441] width 91 height 52
click at [372, 459] on button "button" at bounding box center [384, 441] width 91 height 52
click at [364, 452] on button "button" at bounding box center [384, 441] width 91 height 52
click at [379, 435] on icon "button" at bounding box center [384, 440] width 25 height 25
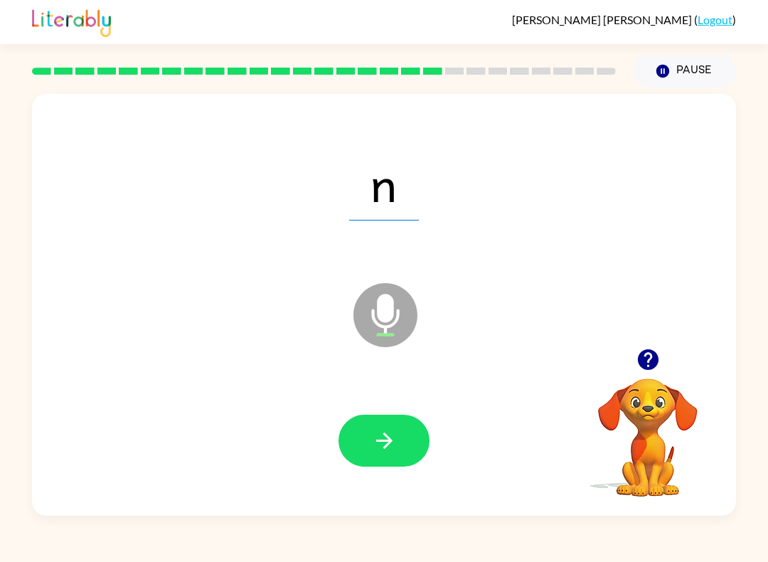
click at [377, 420] on button "button" at bounding box center [384, 441] width 91 height 52
click at [378, 405] on div at bounding box center [384, 441] width 676 height 122
click at [386, 425] on button "button" at bounding box center [384, 441] width 91 height 52
click at [368, 434] on button "button" at bounding box center [384, 441] width 91 height 52
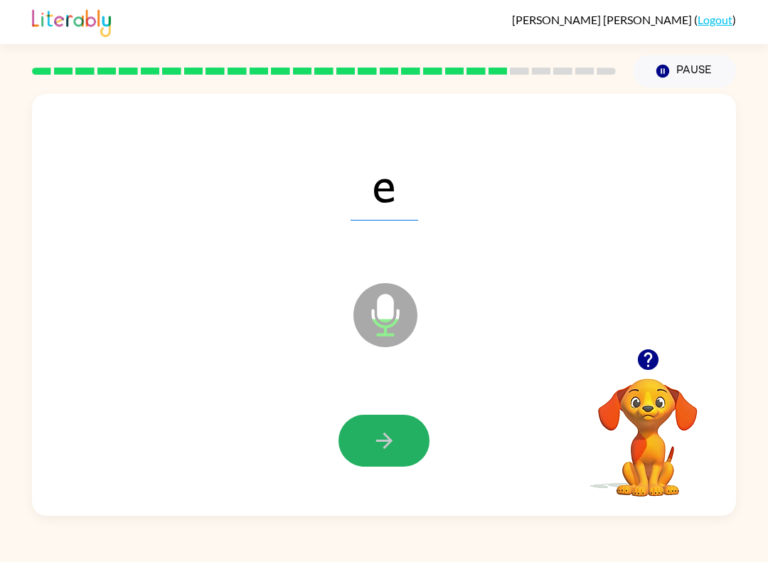
click at [367, 434] on button "button" at bounding box center [384, 441] width 91 height 52
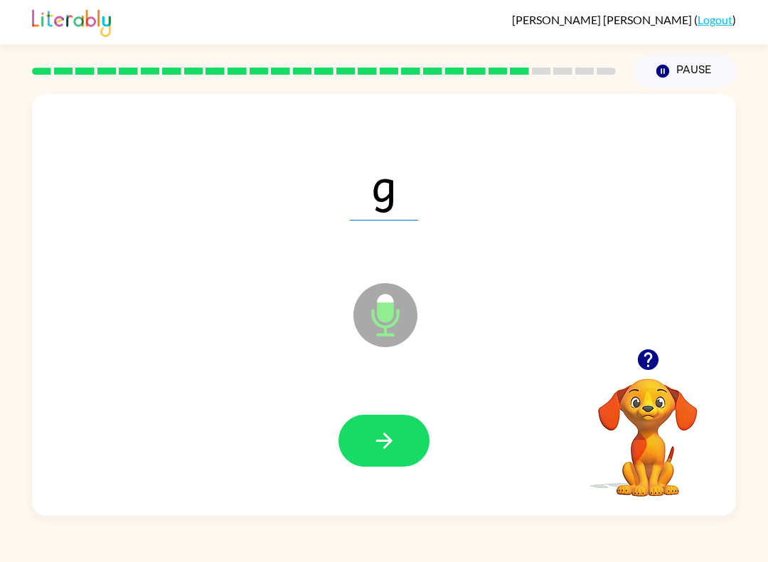
click at [360, 454] on button "button" at bounding box center [384, 441] width 91 height 52
click at [346, 471] on div at bounding box center [384, 441] width 676 height 122
click at [358, 446] on button "button" at bounding box center [384, 441] width 91 height 52
click at [63, 469] on div at bounding box center [384, 441] width 676 height 122
click at [373, 423] on button "button" at bounding box center [384, 441] width 91 height 52
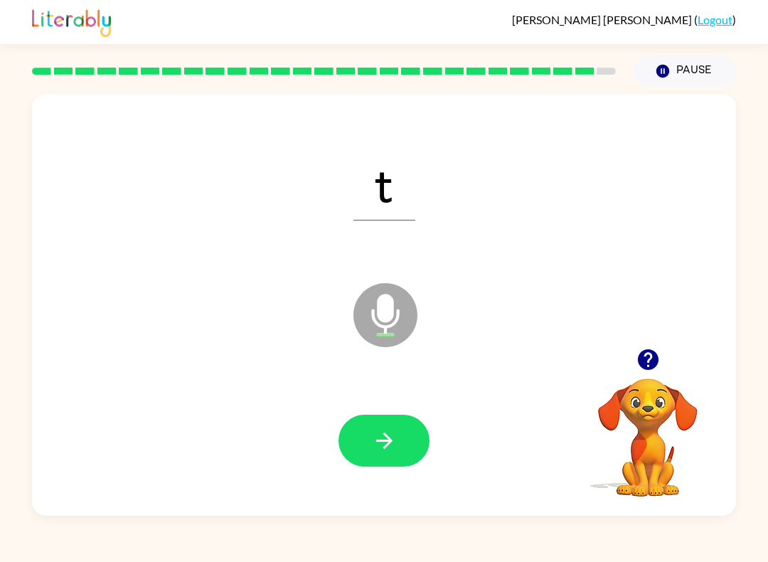
click at [339, 447] on button "button" at bounding box center [384, 441] width 91 height 52
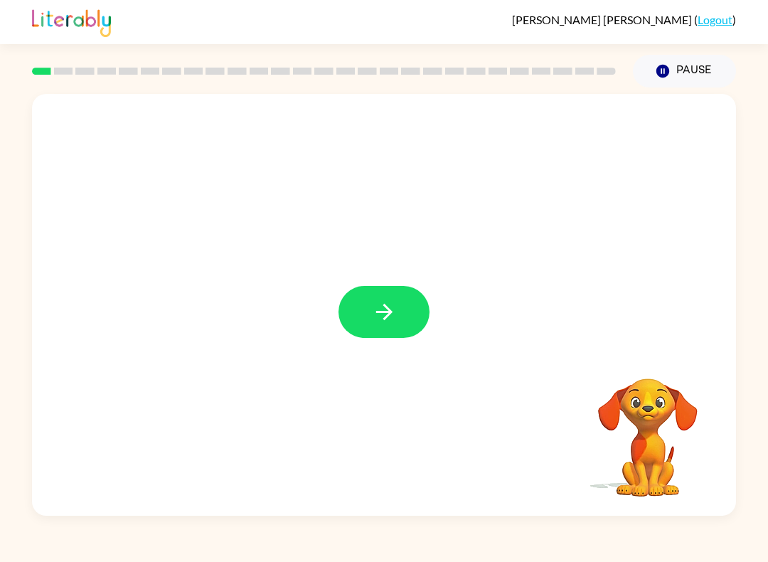
click at [385, 304] on icon "button" at bounding box center [384, 311] width 25 height 25
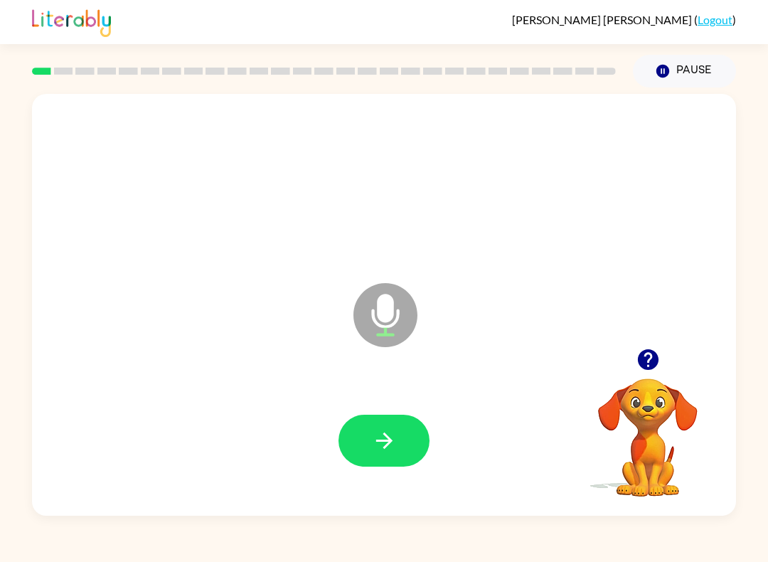
click at [392, 439] on icon "button" at bounding box center [384, 440] width 25 height 25
click at [383, 465] on button "button" at bounding box center [384, 441] width 91 height 52
click at [425, 448] on button "button" at bounding box center [384, 441] width 91 height 52
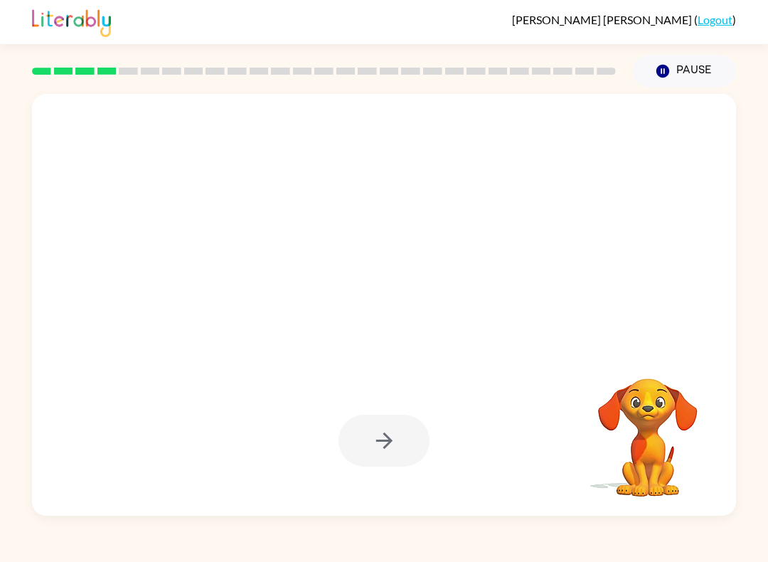
click at [644, 351] on div at bounding box center [384, 305] width 704 height 422
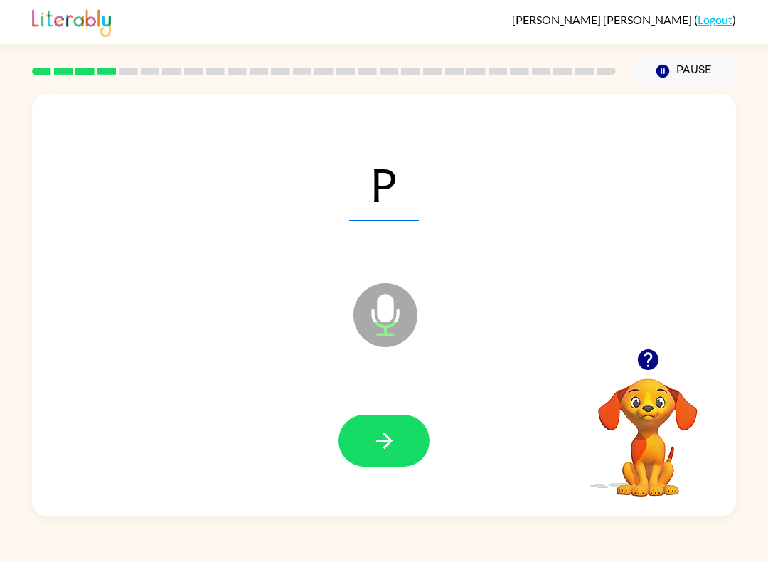
click at [405, 458] on button "button" at bounding box center [384, 441] width 91 height 52
click at [418, 436] on button "button" at bounding box center [384, 441] width 91 height 52
click at [388, 447] on icon "button" at bounding box center [384, 440] width 25 height 25
click at [394, 448] on icon "button" at bounding box center [384, 440] width 25 height 25
click at [407, 419] on button "button" at bounding box center [384, 441] width 91 height 52
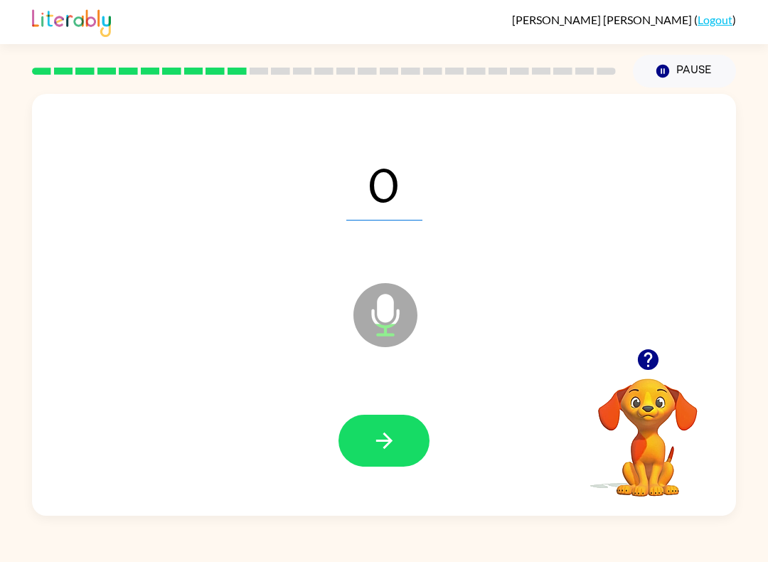
click at [393, 441] on icon "button" at bounding box center [384, 440] width 25 height 25
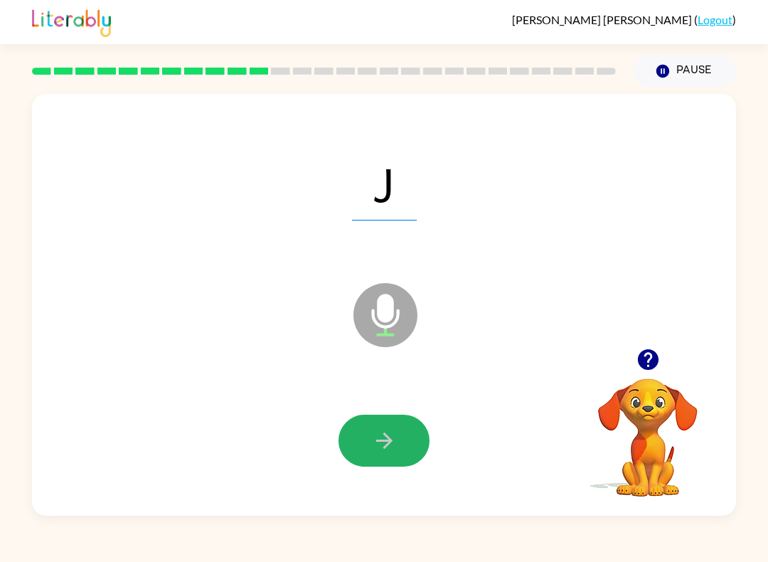
click at [389, 444] on icon "button" at bounding box center [383, 440] width 16 height 16
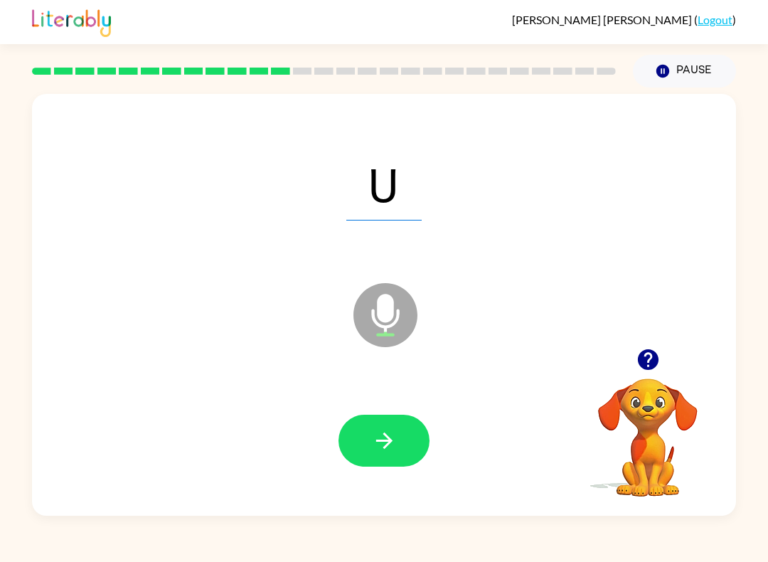
click at [384, 432] on icon "button" at bounding box center [384, 440] width 25 height 25
click at [390, 442] on icon "button" at bounding box center [383, 440] width 16 height 16
click at [378, 459] on button "button" at bounding box center [384, 441] width 91 height 52
click at [402, 444] on button "button" at bounding box center [384, 441] width 91 height 52
click at [378, 206] on span "Qu" at bounding box center [384, 183] width 103 height 74
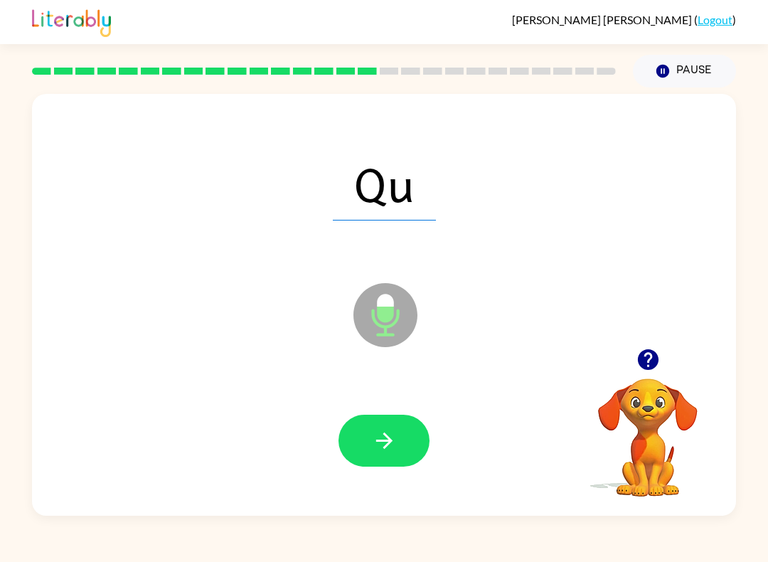
click at [395, 449] on icon "button" at bounding box center [384, 440] width 25 height 25
click at [398, 448] on button "button" at bounding box center [384, 441] width 91 height 52
click at [388, 412] on div at bounding box center [384, 441] width 676 height 122
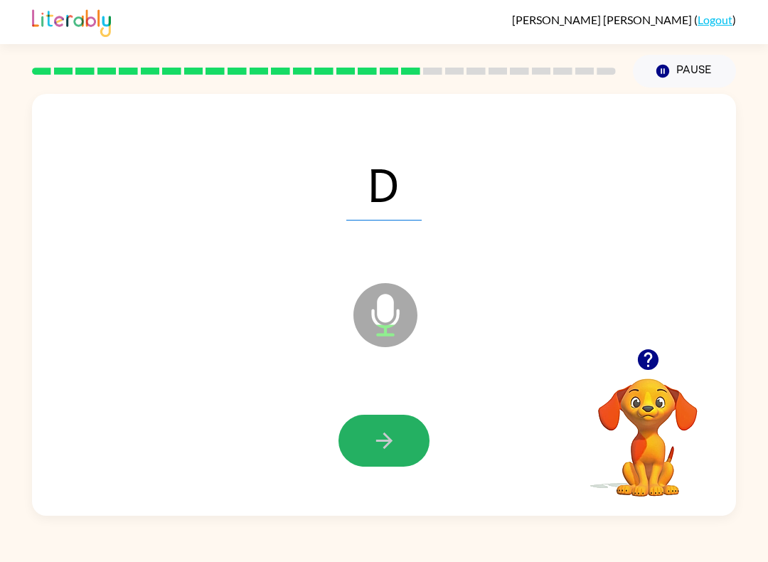
click at [392, 448] on icon "button" at bounding box center [384, 440] width 25 height 25
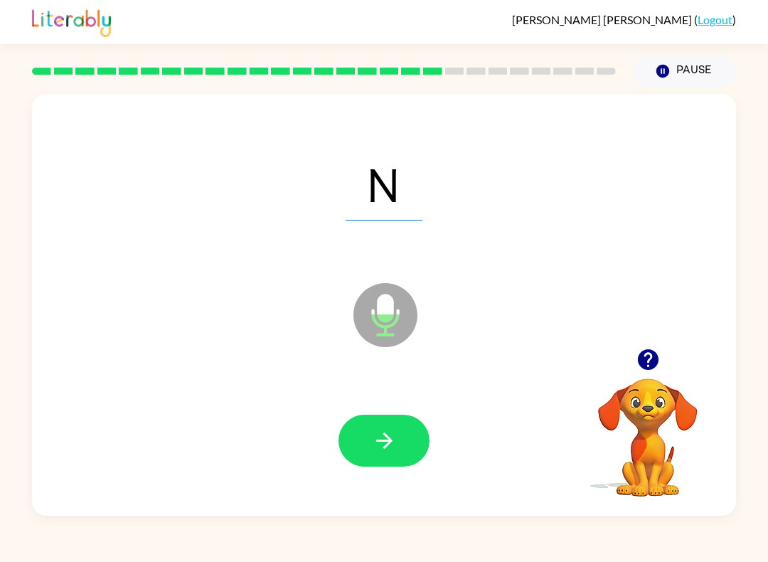
click at [383, 429] on icon "button" at bounding box center [384, 440] width 25 height 25
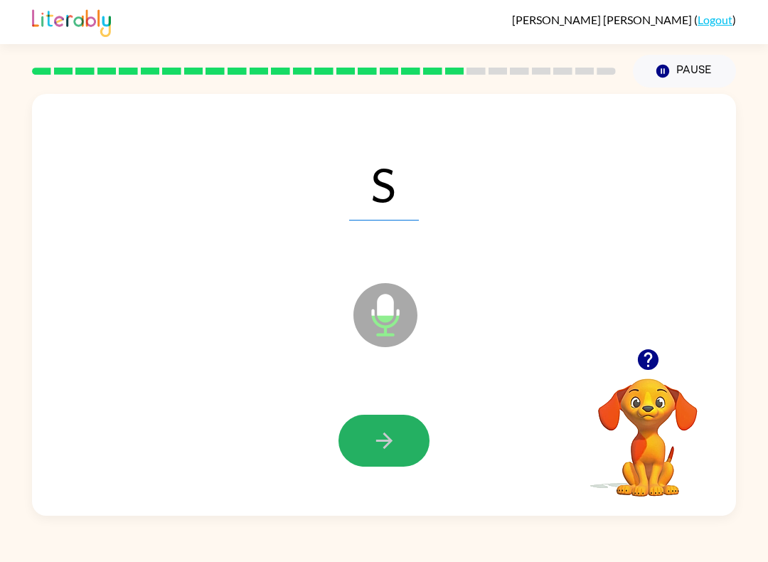
click at [377, 430] on icon "button" at bounding box center [384, 440] width 25 height 25
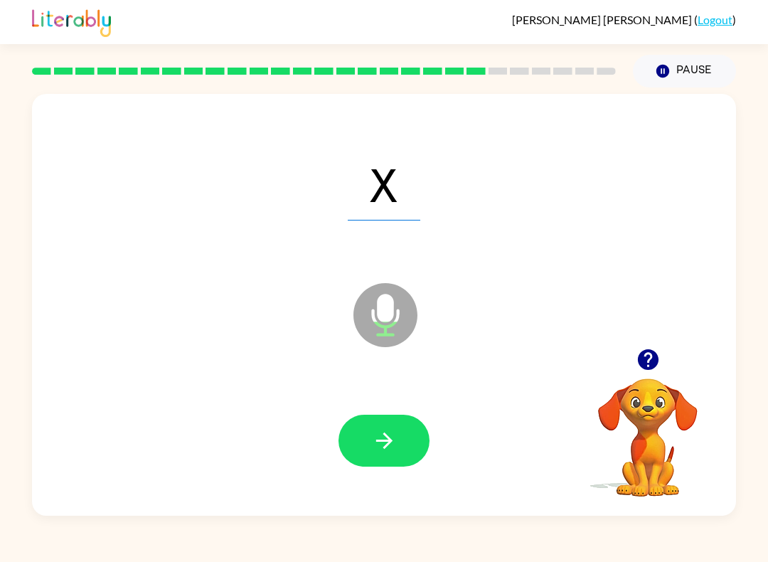
click at [380, 444] on icon "button" at bounding box center [384, 440] width 25 height 25
click at [400, 439] on button "button" at bounding box center [384, 441] width 91 height 52
click at [395, 417] on button "button" at bounding box center [384, 441] width 91 height 52
click at [427, 422] on div at bounding box center [384, 441] width 91 height 52
click at [415, 441] on button "button" at bounding box center [384, 441] width 91 height 52
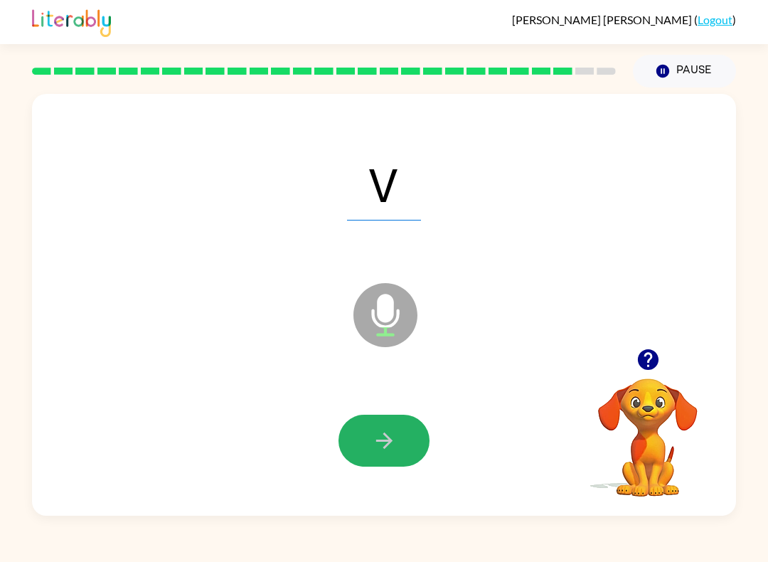
click at [385, 450] on icon "button" at bounding box center [384, 440] width 25 height 25
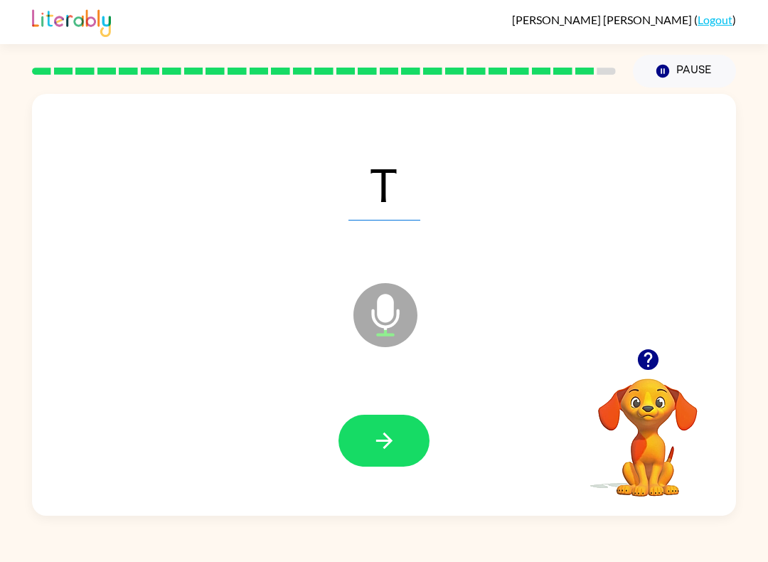
click at [373, 447] on icon "button" at bounding box center [384, 440] width 25 height 25
